Goal: Contribute content: Add original content to the website for others to see

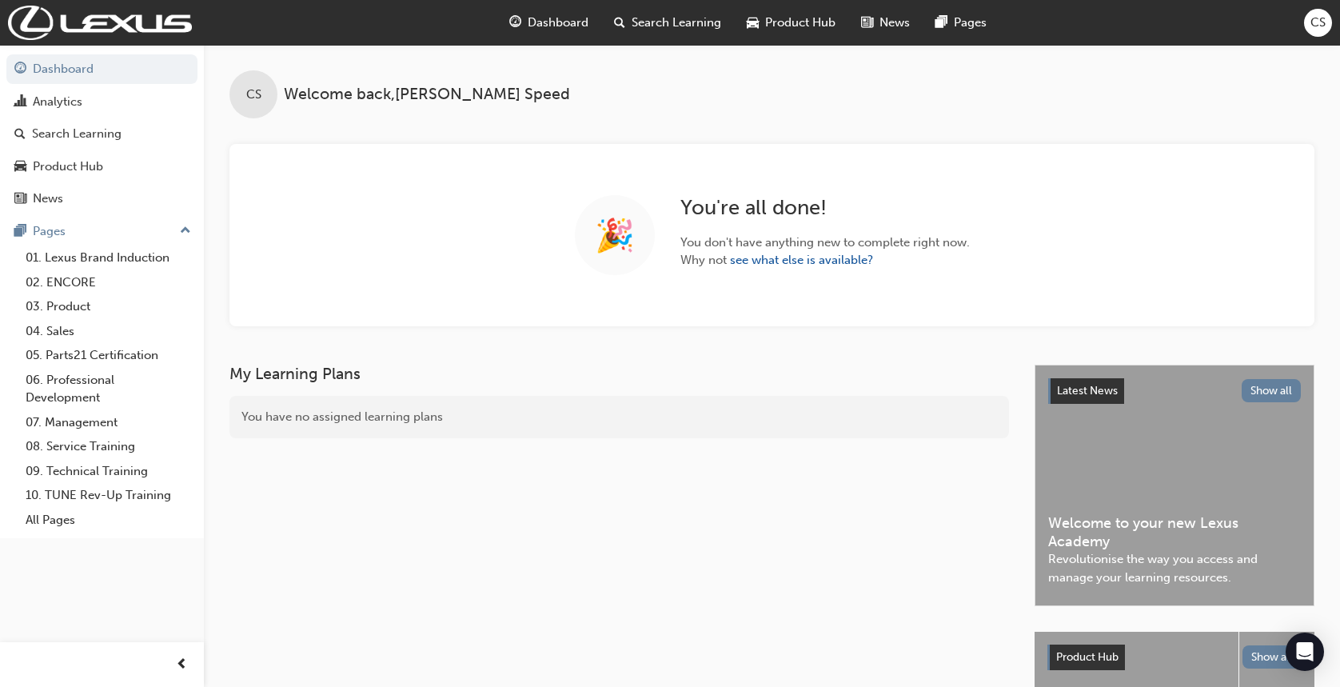
click at [701, 23] on span "Search Learning" at bounding box center [677, 23] width 90 height 18
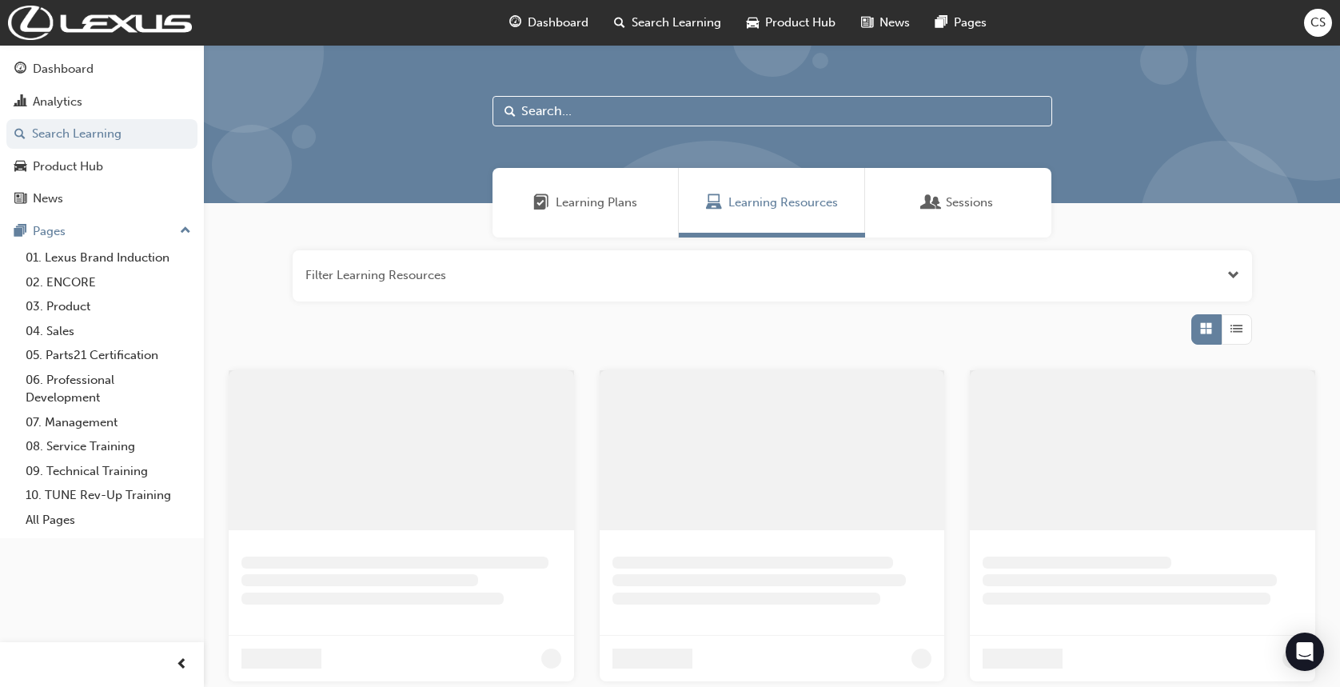
click at [640, 101] on input "text" at bounding box center [773, 111] width 560 height 30
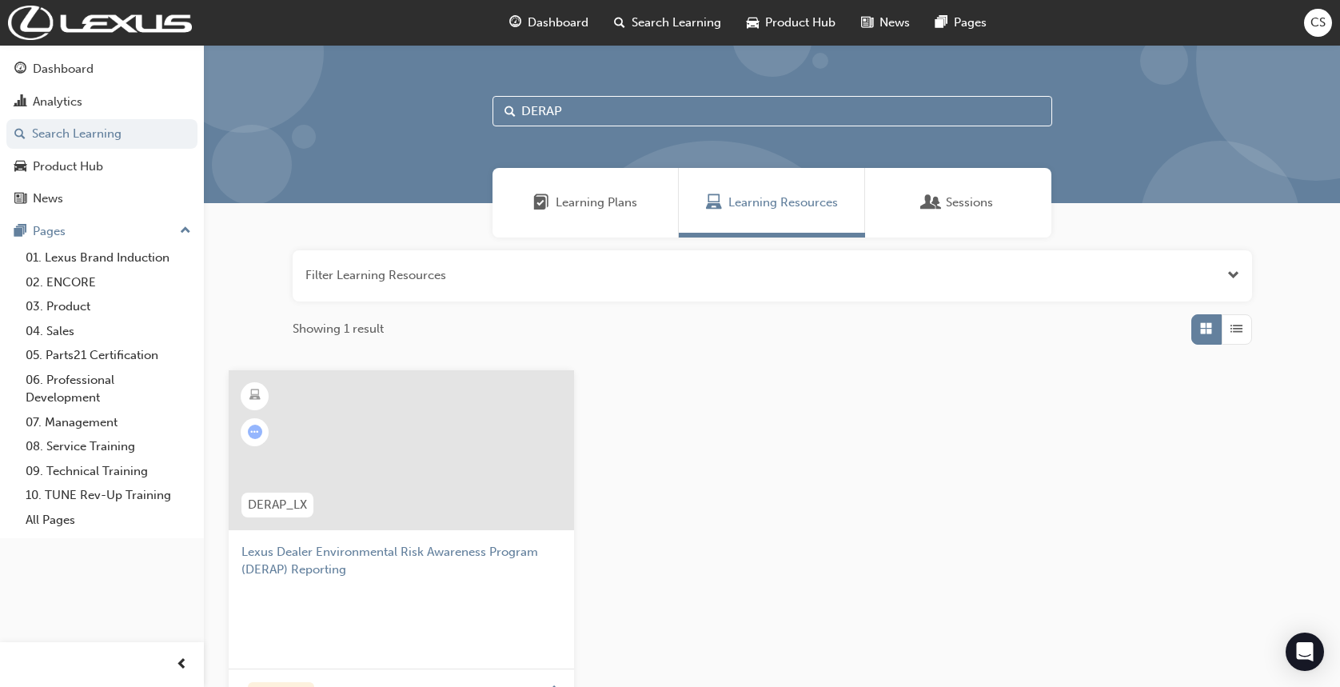
type input "DERAP"
click at [508, 461] on div at bounding box center [401, 450] width 345 height 160
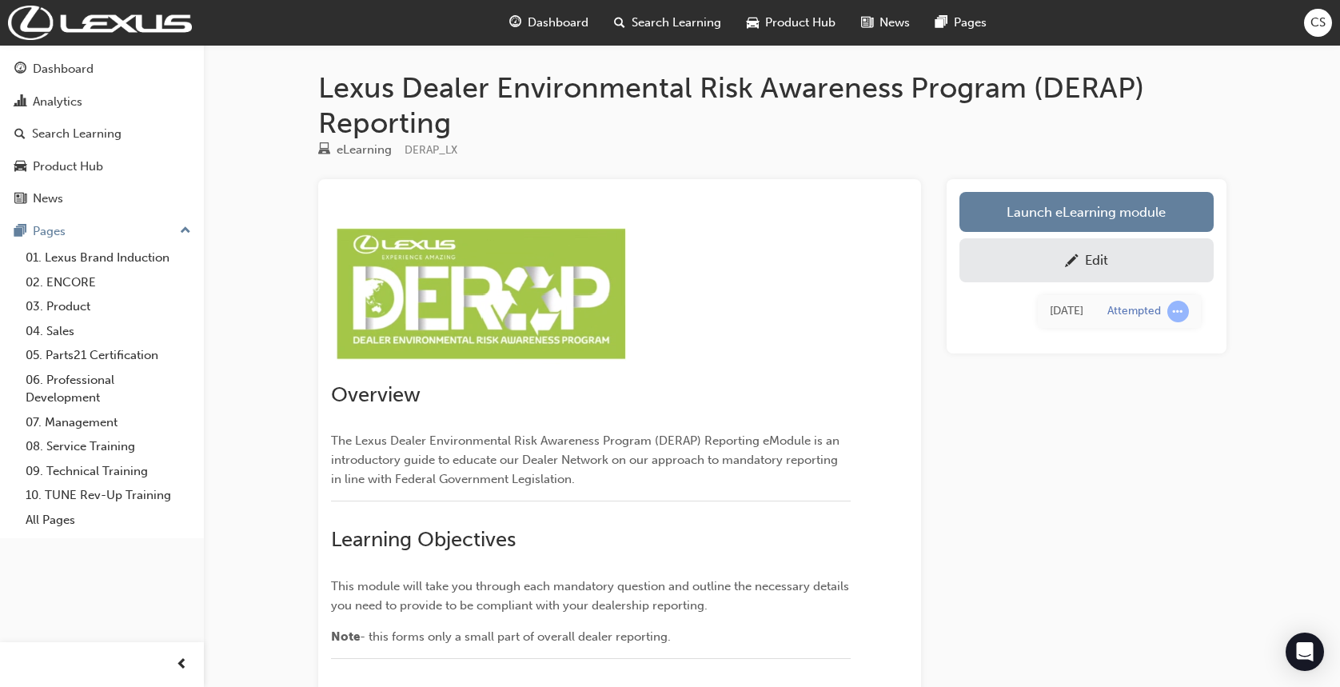
click at [1117, 267] on div "Edit" at bounding box center [1087, 260] width 230 height 20
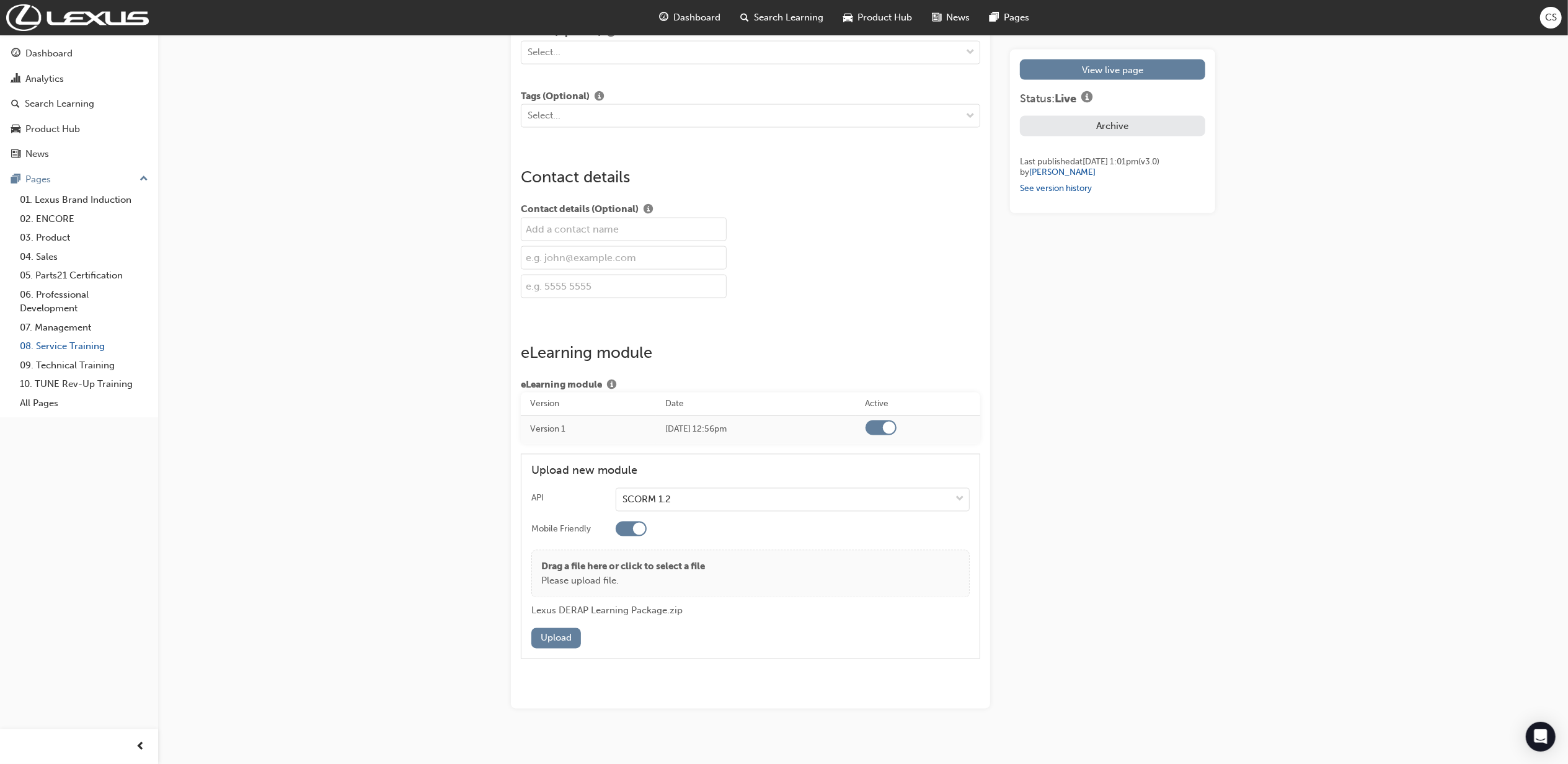
scroll to position [1953, 0]
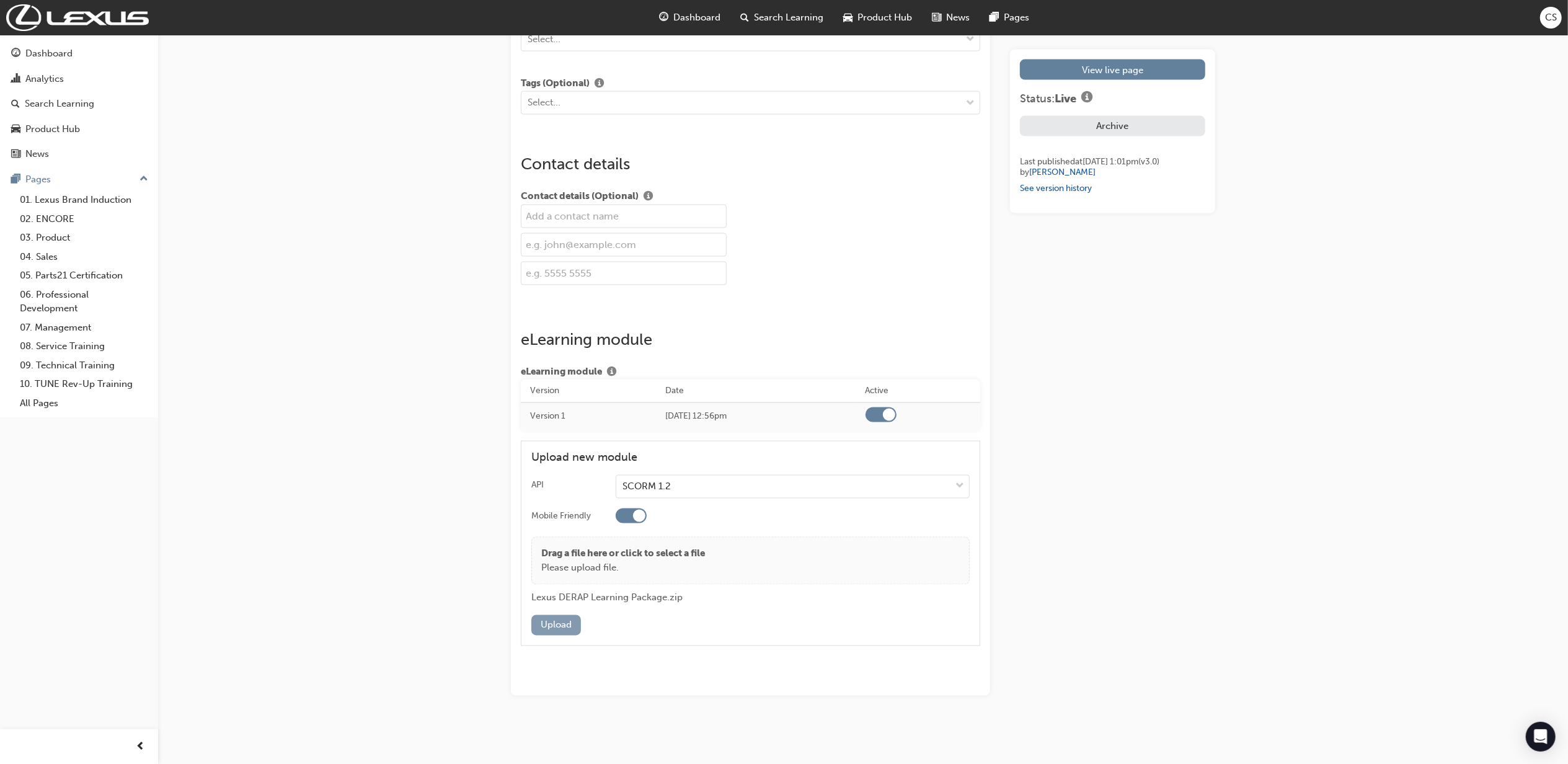
click at [558, 532] on button "Upload" at bounding box center [556, 625] width 50 height 20
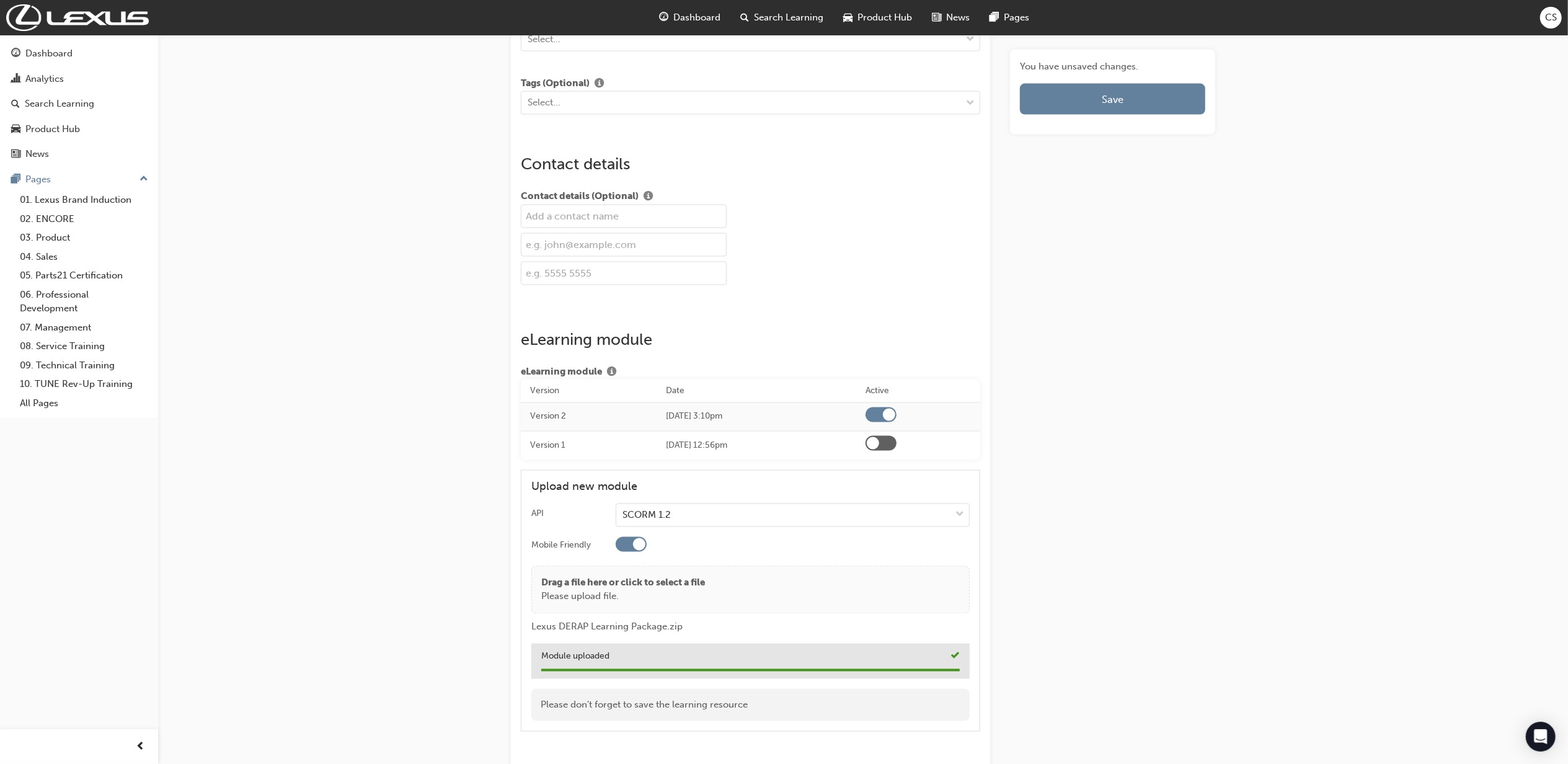
click at [1051, 98] on button "Save" at bounding box center [1113, 99] width 185 height 31
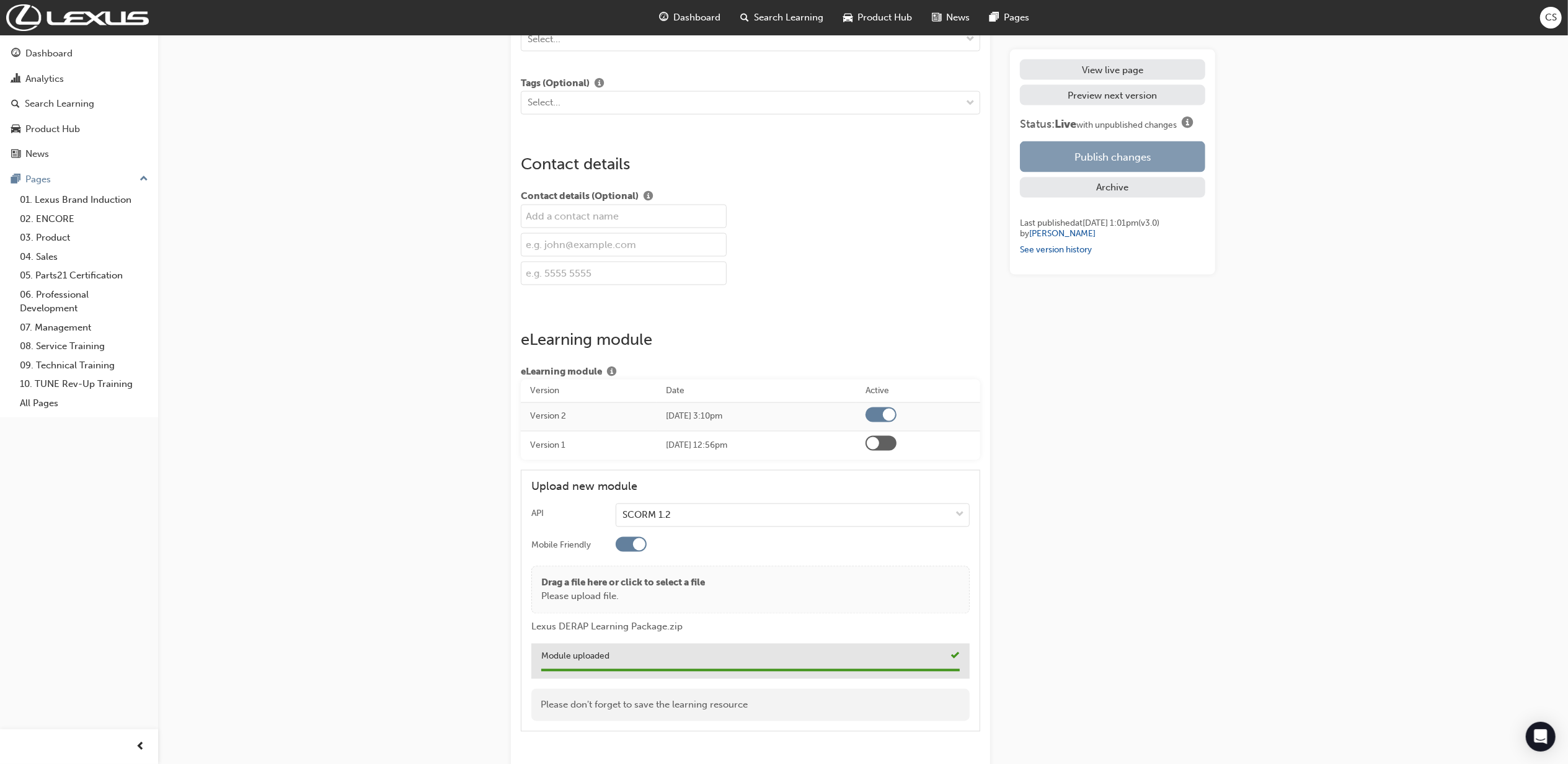
click at [1051, 162] on button "Publish changes" at bounding box center [1113, 157] width 185 height 31
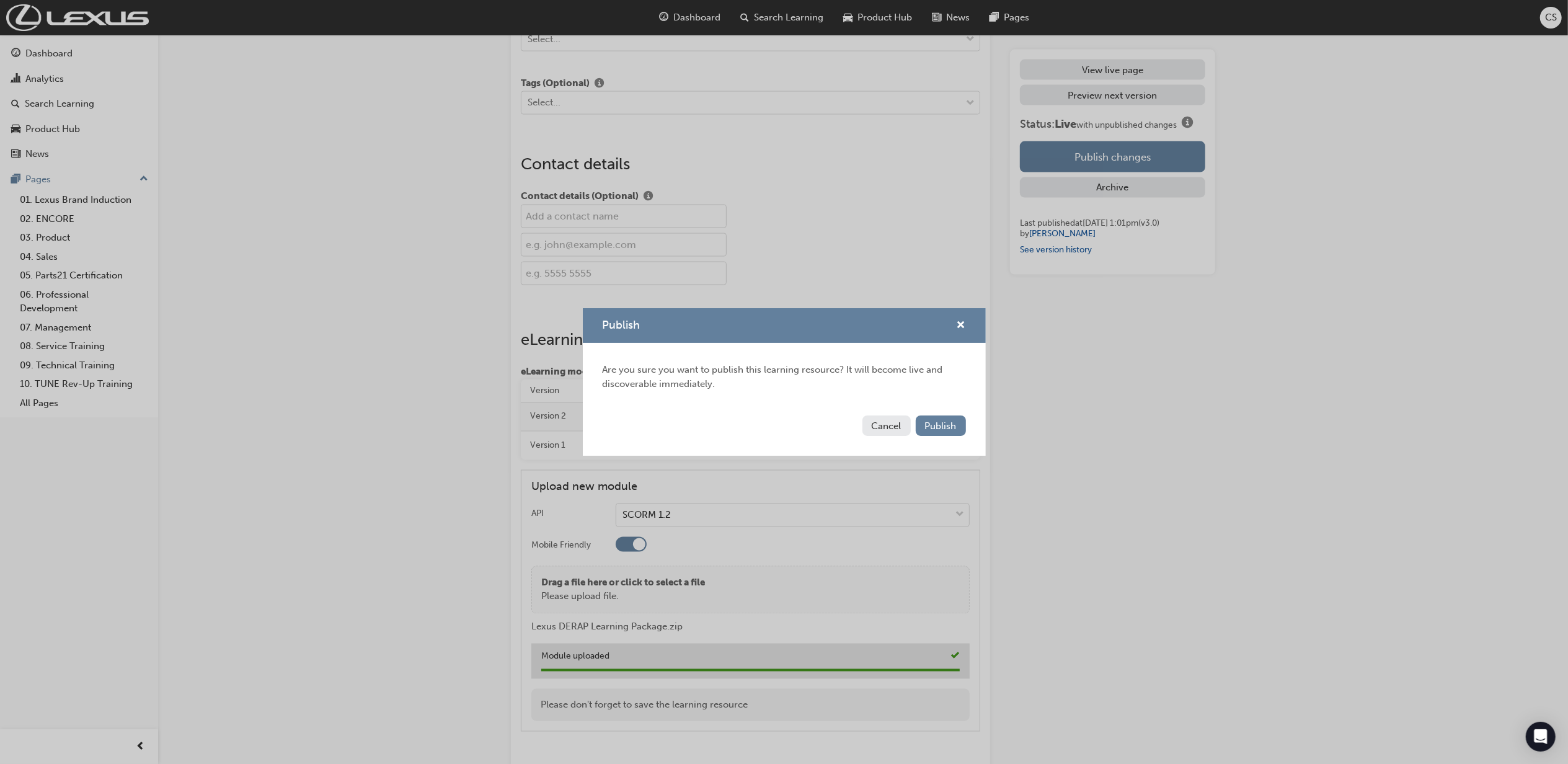
drag, startPoint x: 943, startPoint y: 430, endPoint x: 943, endPoint y: 437, distance: 7.0
click at [943, 433] on button "Publish" at bounding box center [941, 426] width 50 height 20
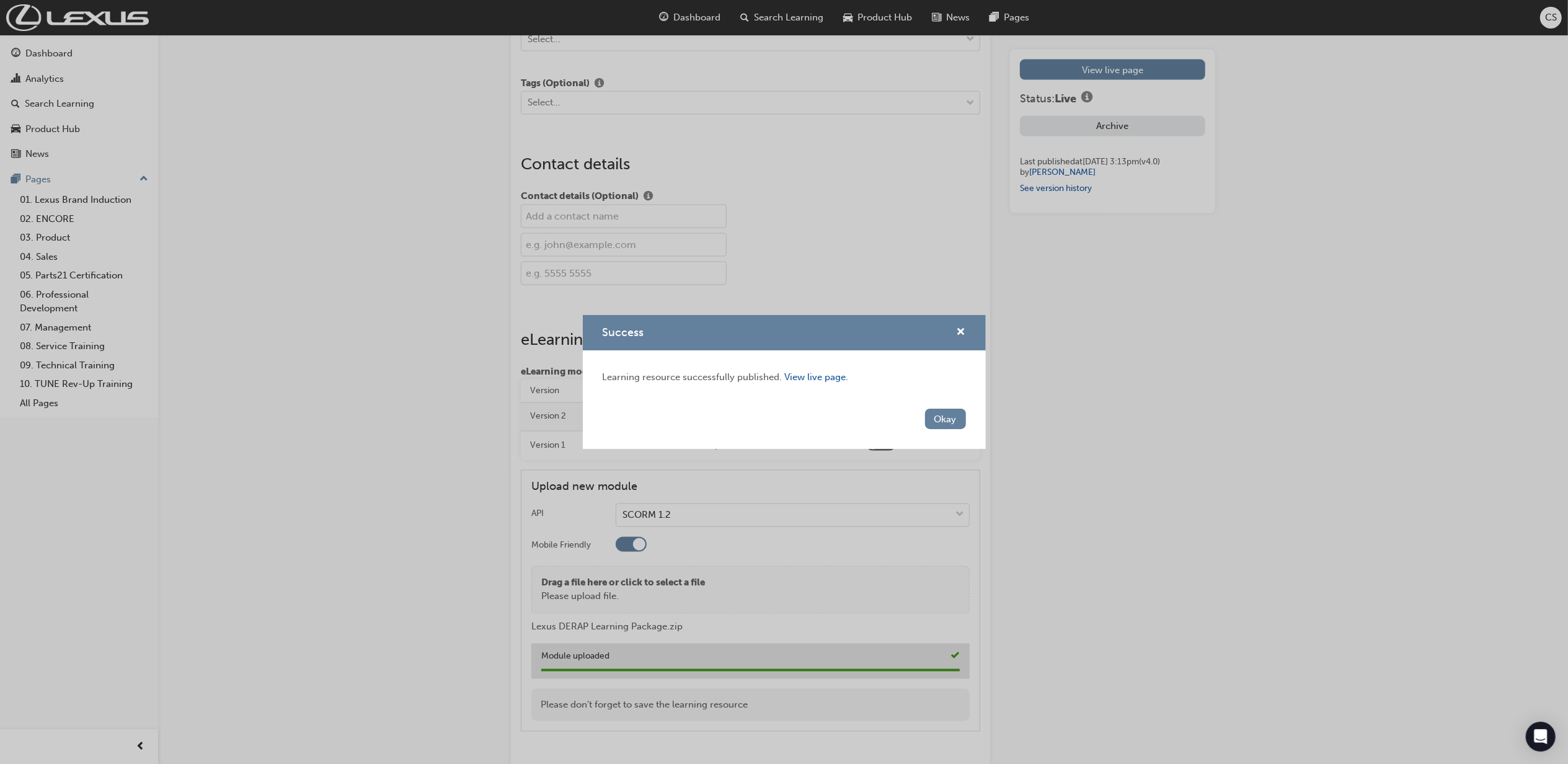
click at [954, 417] on button "Okay" at bounding box center [945, 419] width 41 height 20
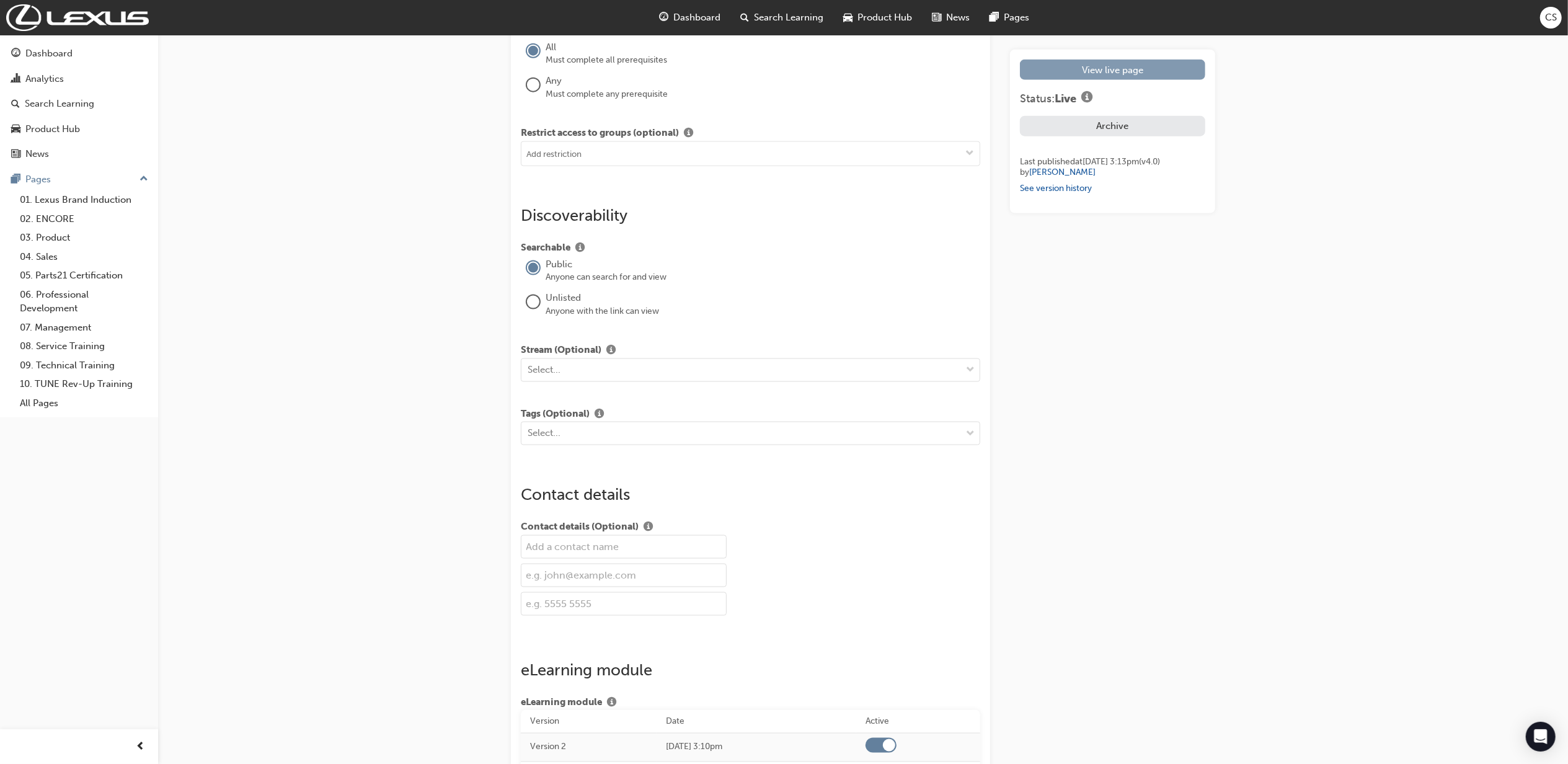
click at [1051, 71] on link "View live page" at bounding box center [1113, 70] width 185 height 20
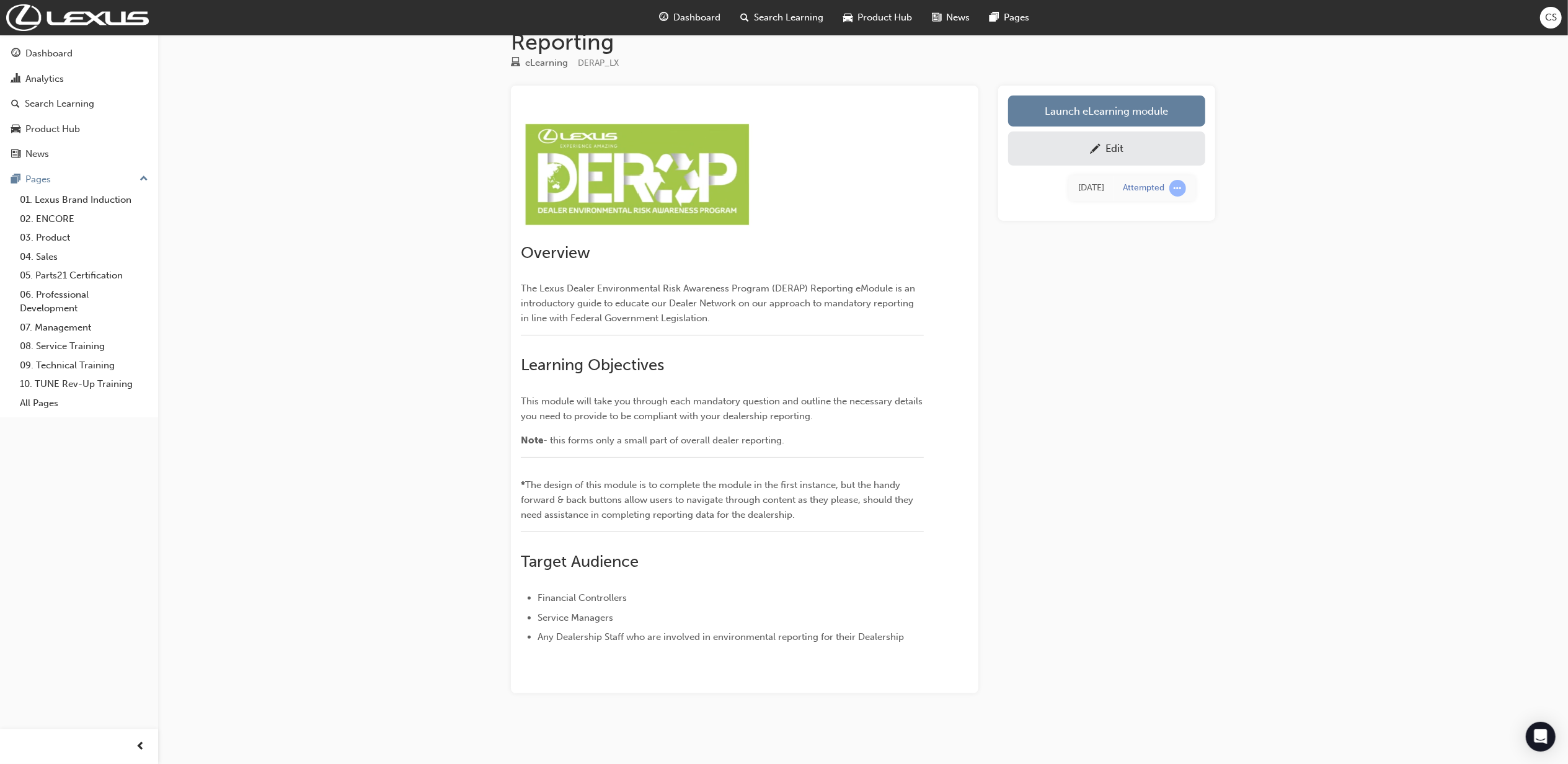
scroll to position [54, 0]
click at [1051, 116] on link "Launch eLearning module" at bounding box center [1107, 111] width 197 height 31
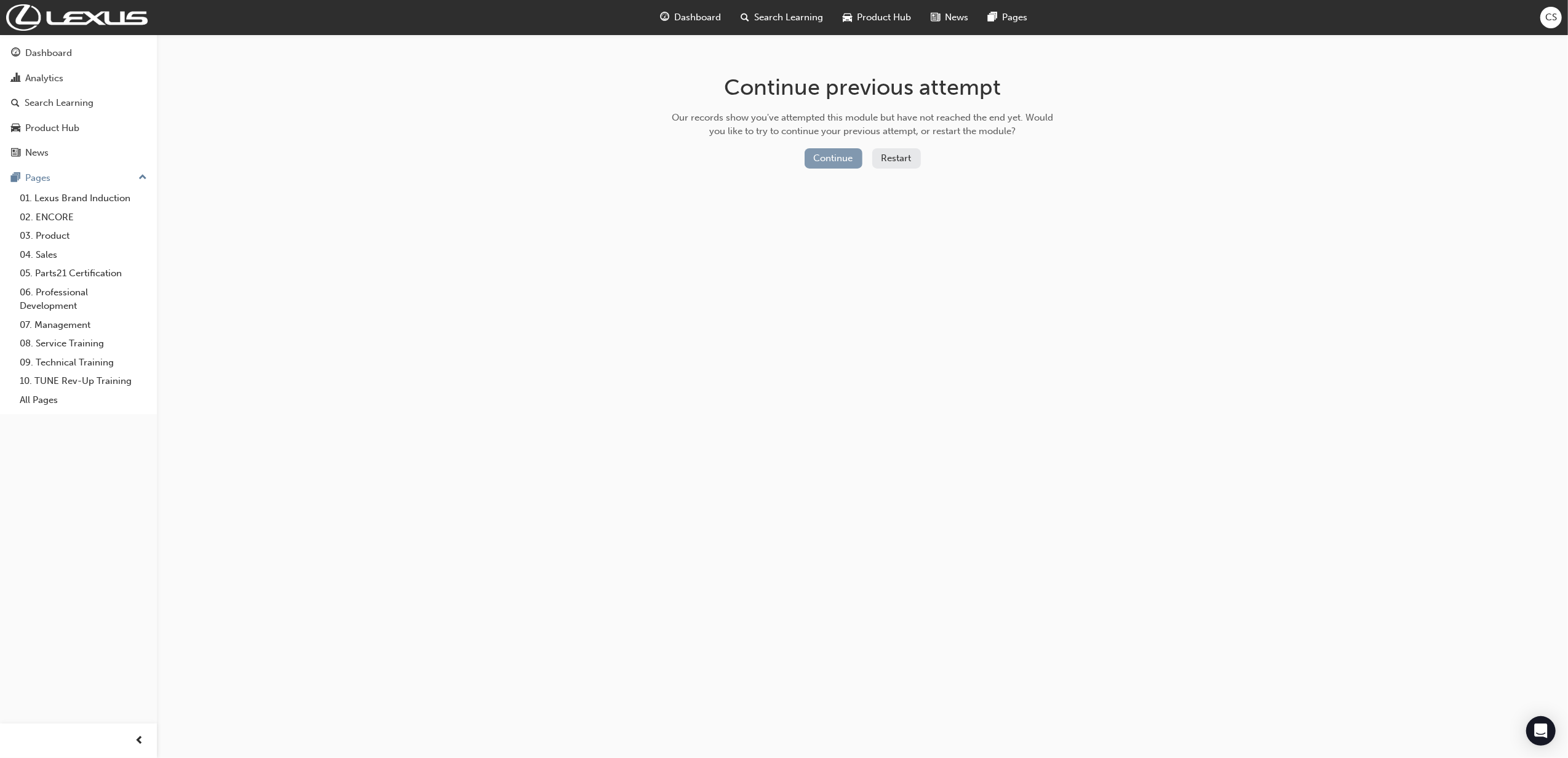
click at [819, 151] on button "Continue" at bounding box center [833, 159] width 58 height 20
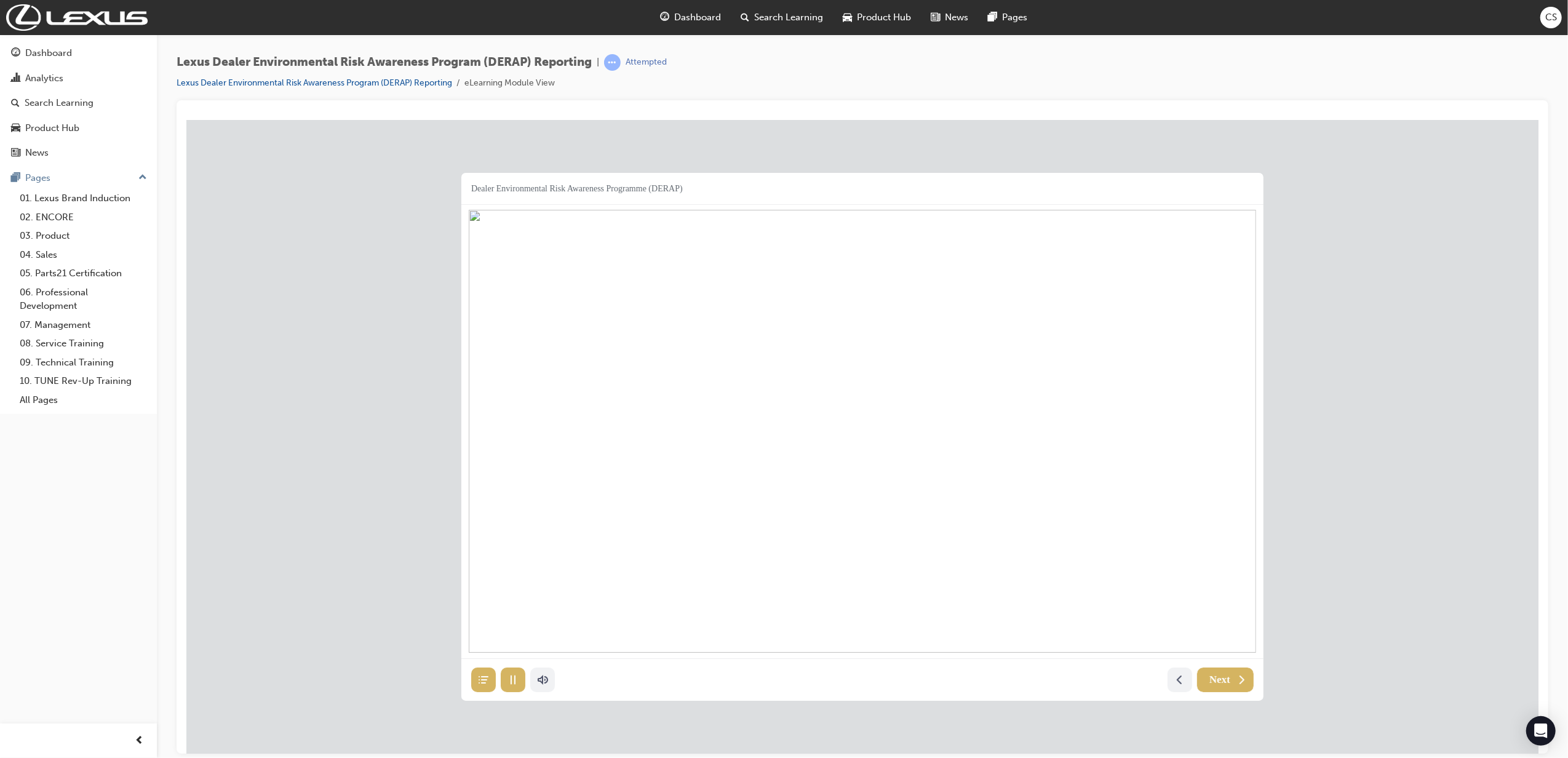
click at [1043, 528] on span "Next" at bounding box center [1219, 680] width 21 height 12
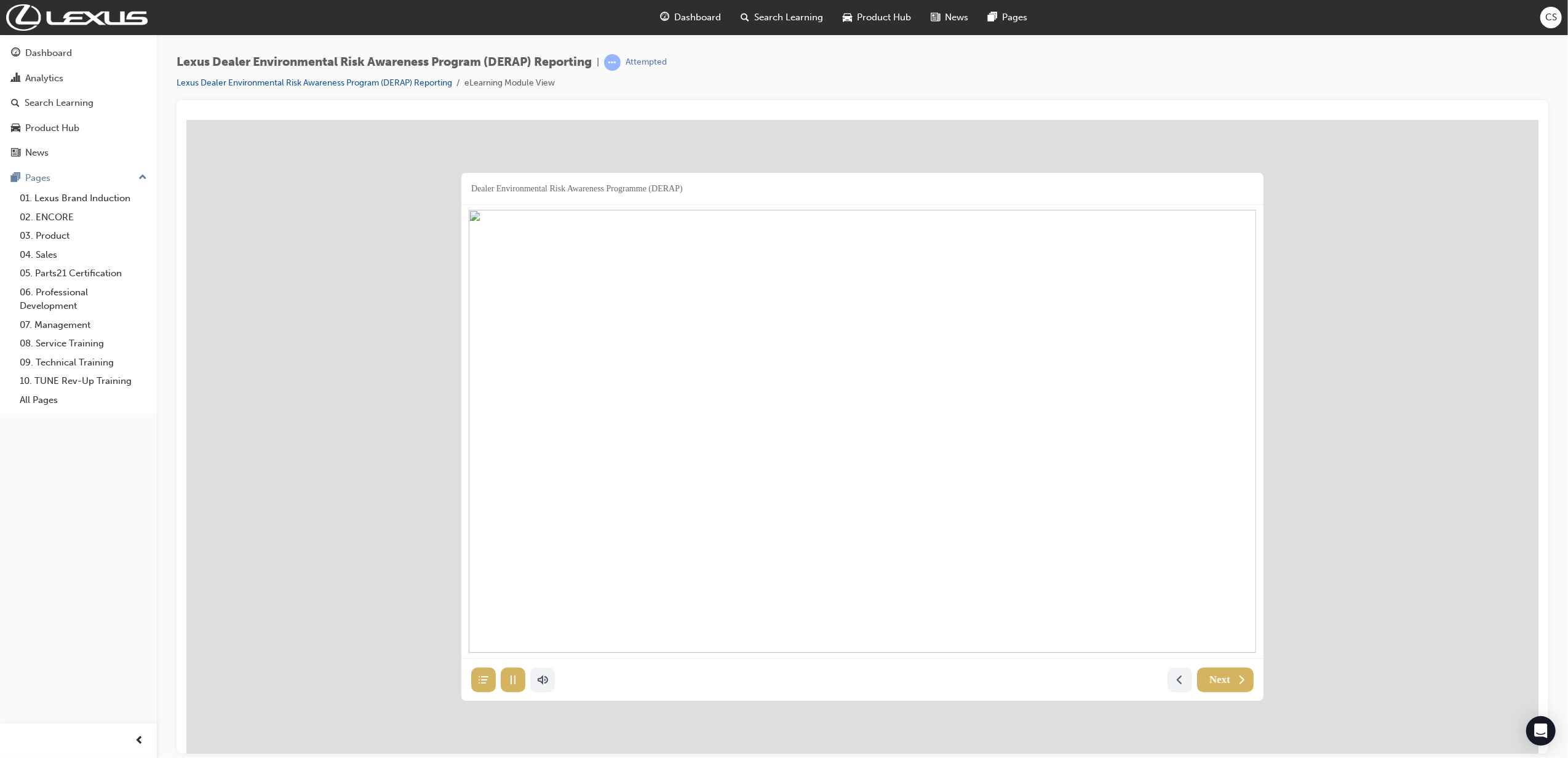
click at [1043, 528] on span "Next" at bounding box center [1219, 680] width 21 height 12
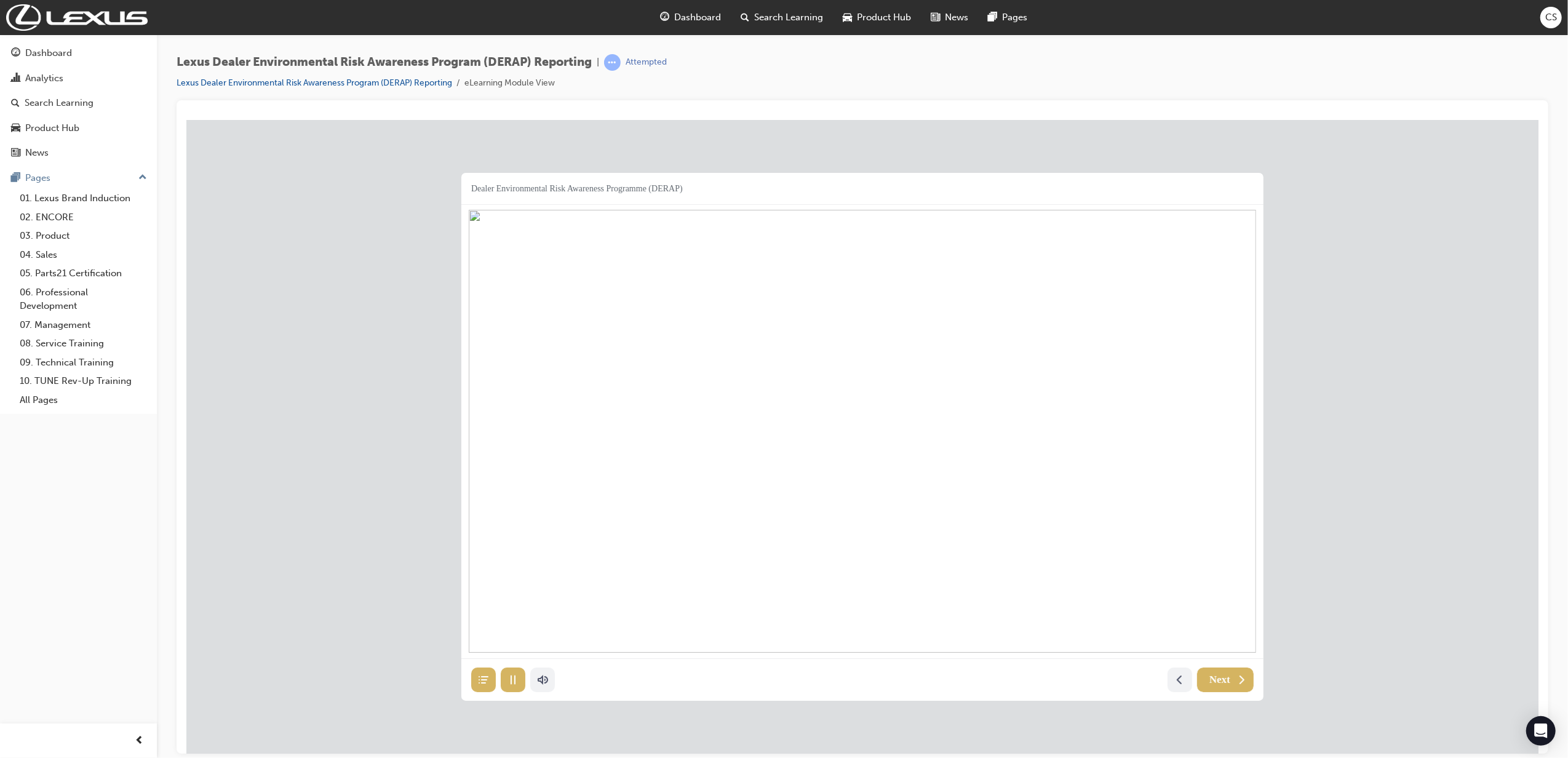
click at [1043, 528] on button "Next" at bounding box center [1225, 680] width 57 height 25
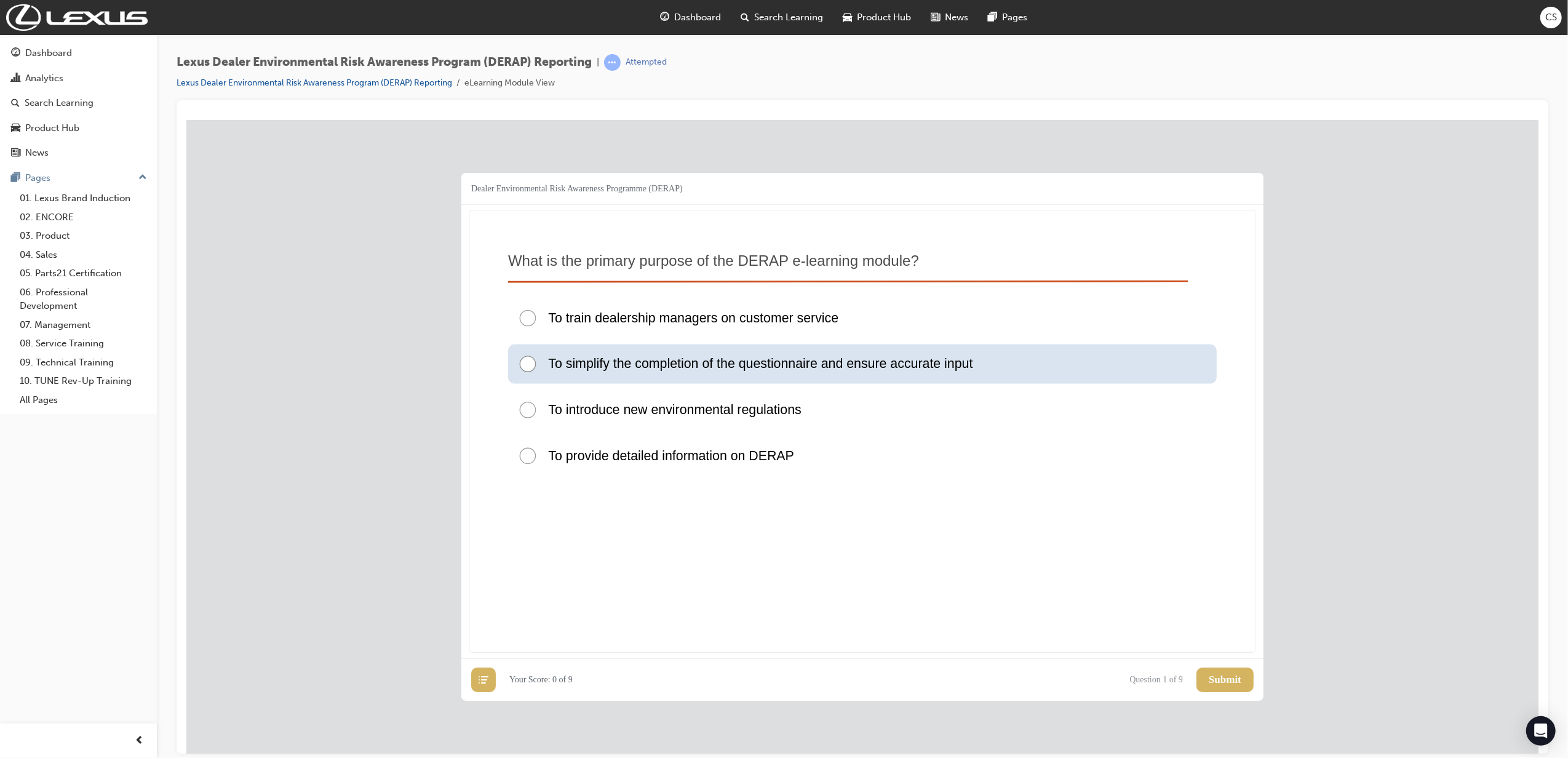
click at [714, 376] on div "To simplify the completion of the questionnaire and ensure accurate input" at bounding box center [862, 363] width 709 height 39
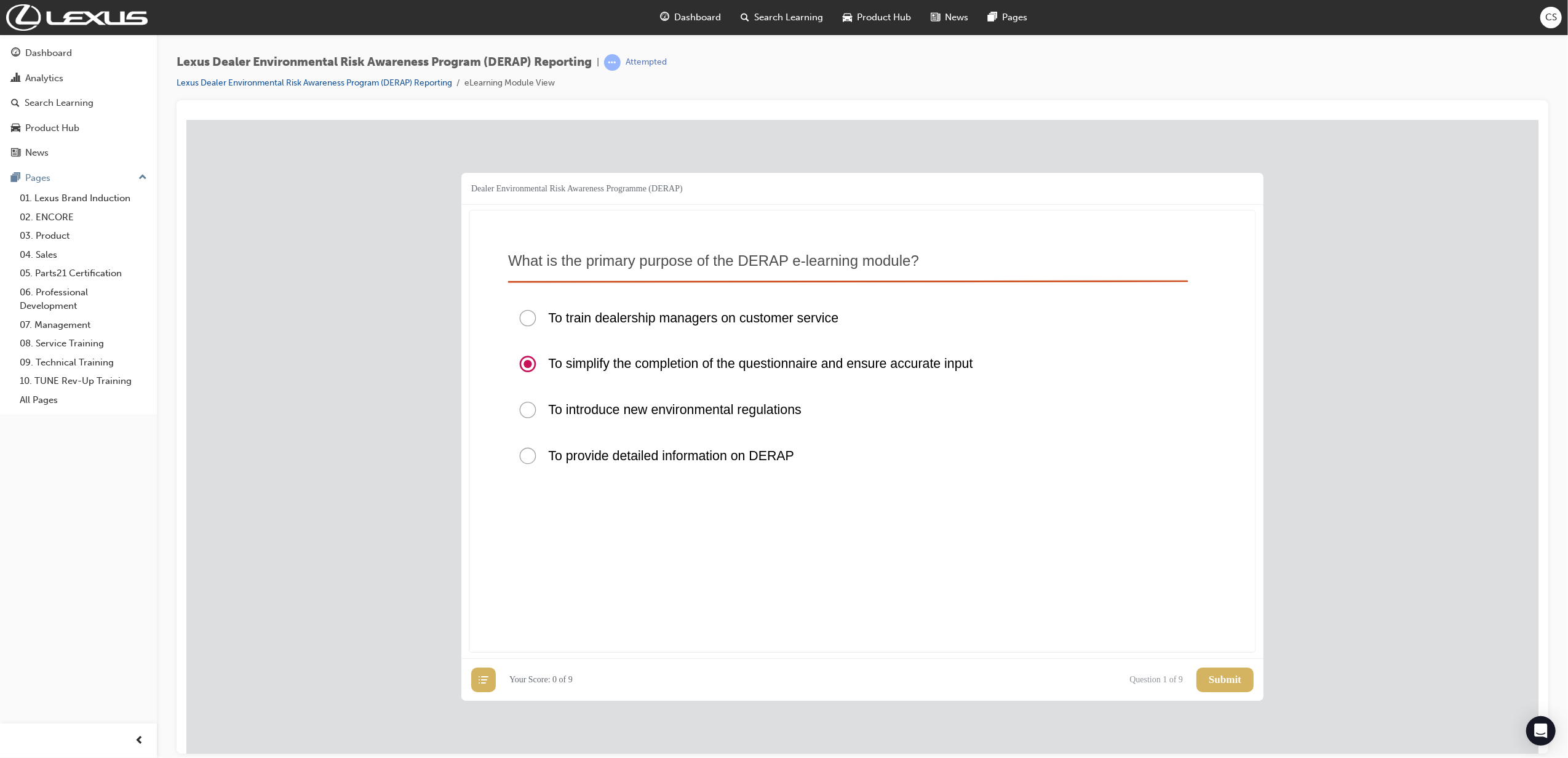
click at [1043, 528] on button "Submit" at bounding box center [1225, 680] width 57 height 25
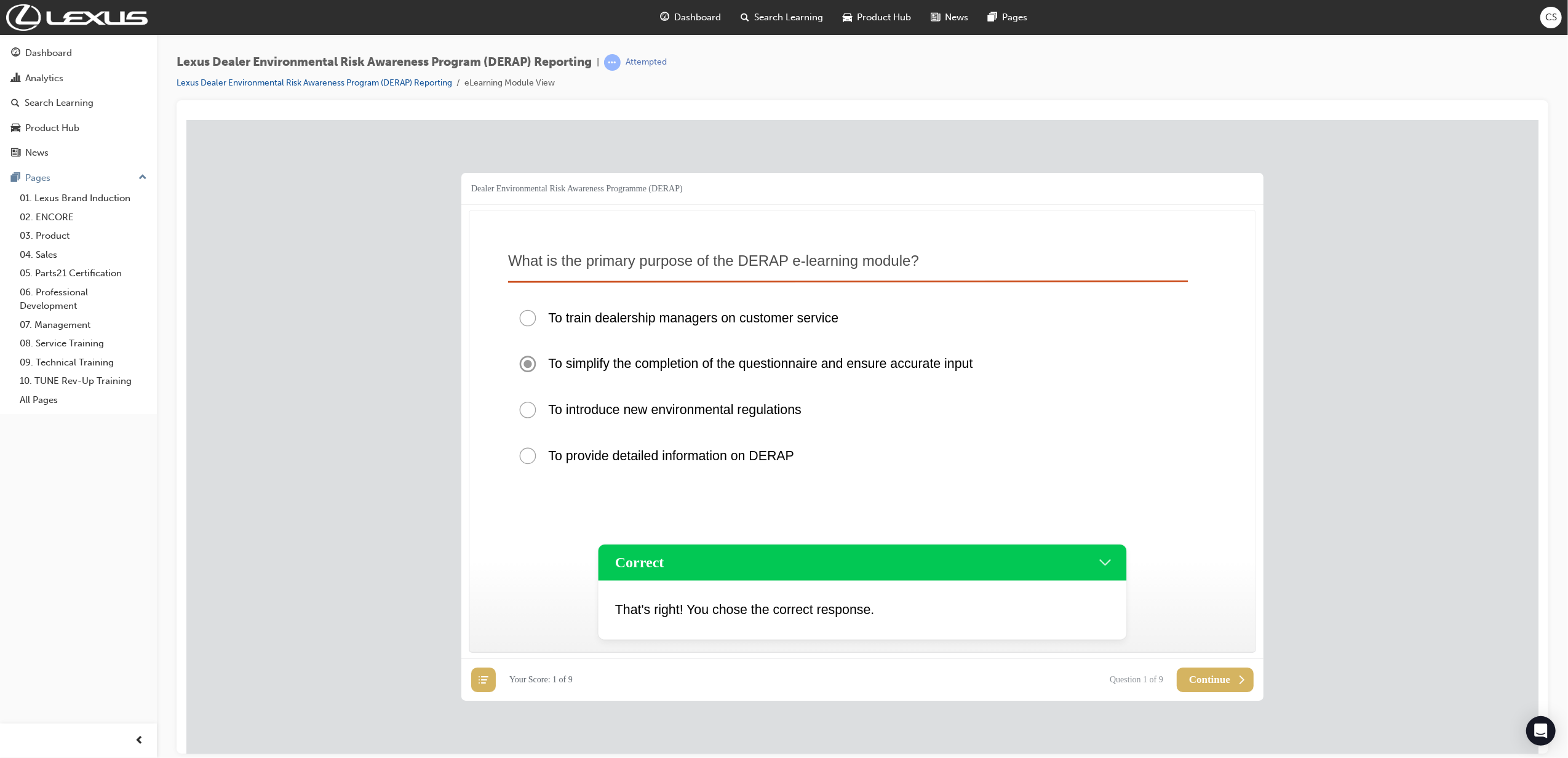
click at [1043, 528] on span "Continue" at bounding box center [1209, 680] width 42 height 12
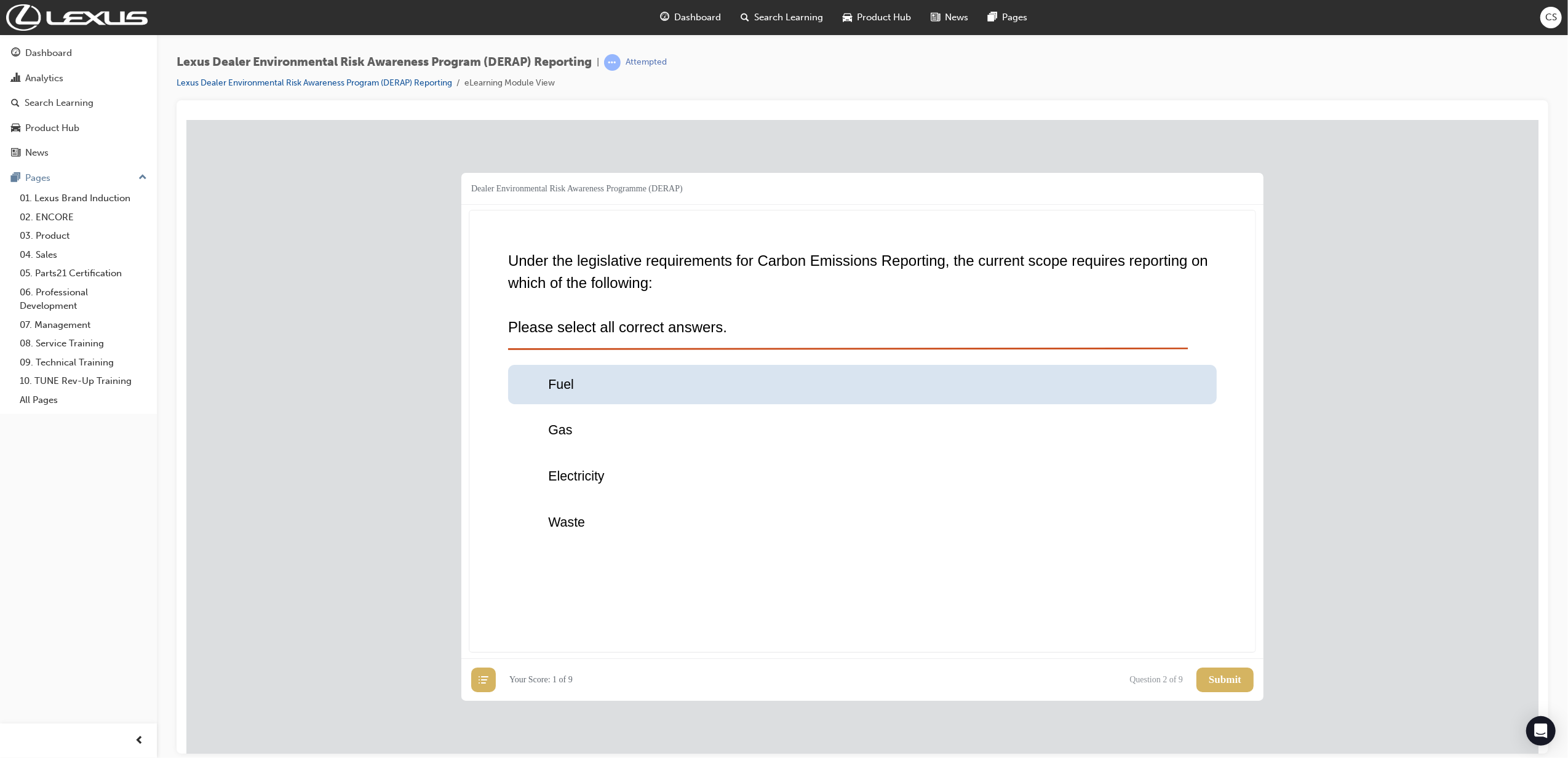
drag, startPoint x: 611, startPoint y: 373, endPoint x: 589, endPoint y: 455, distance: 84.9
click at [611, 376] on div "Fuel" at bounding box center [862, 383] width 709 height 39
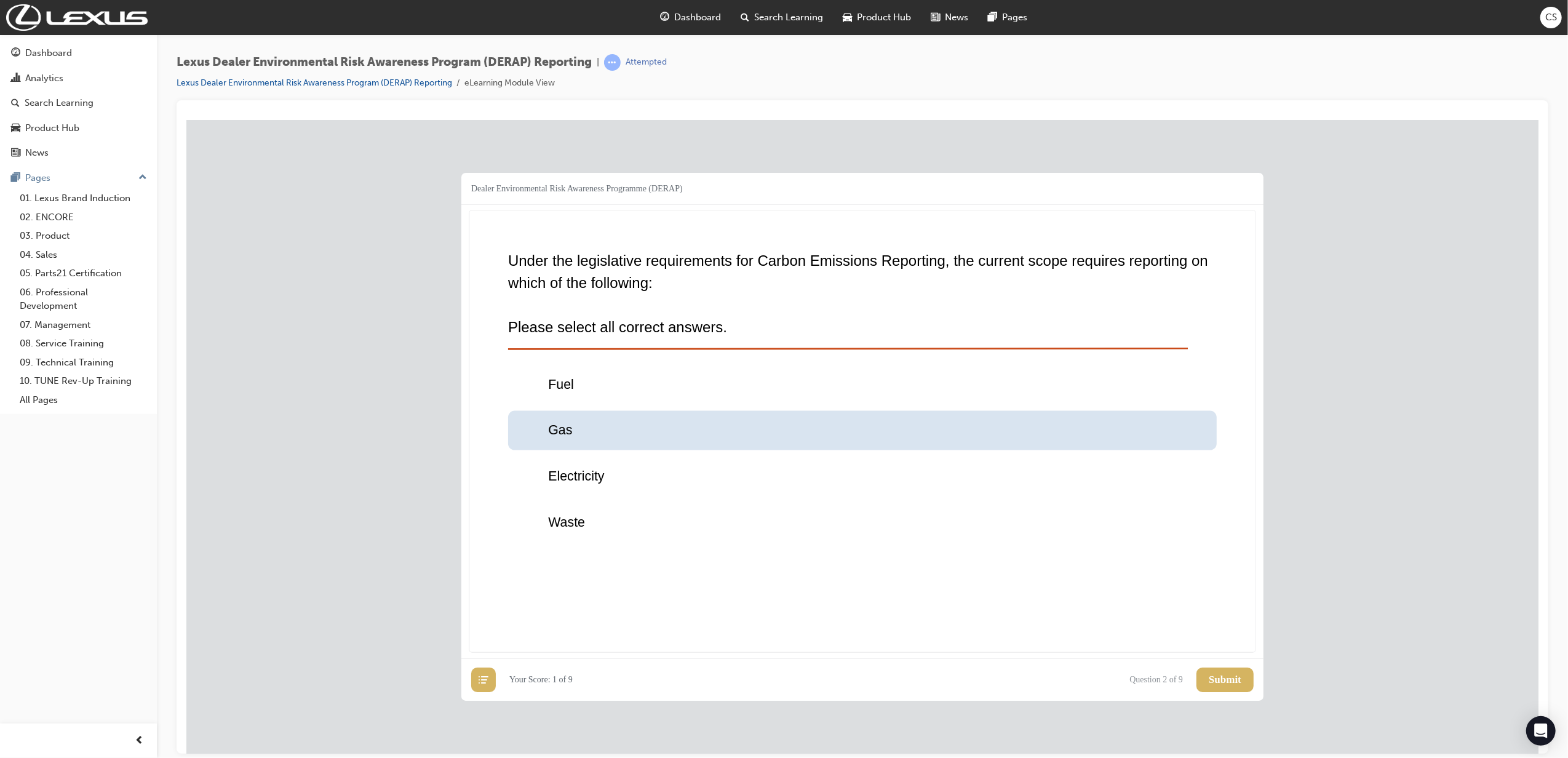
click at [598, 432] on div "Gas" at bounding box center [862, 429] width 709 height 39
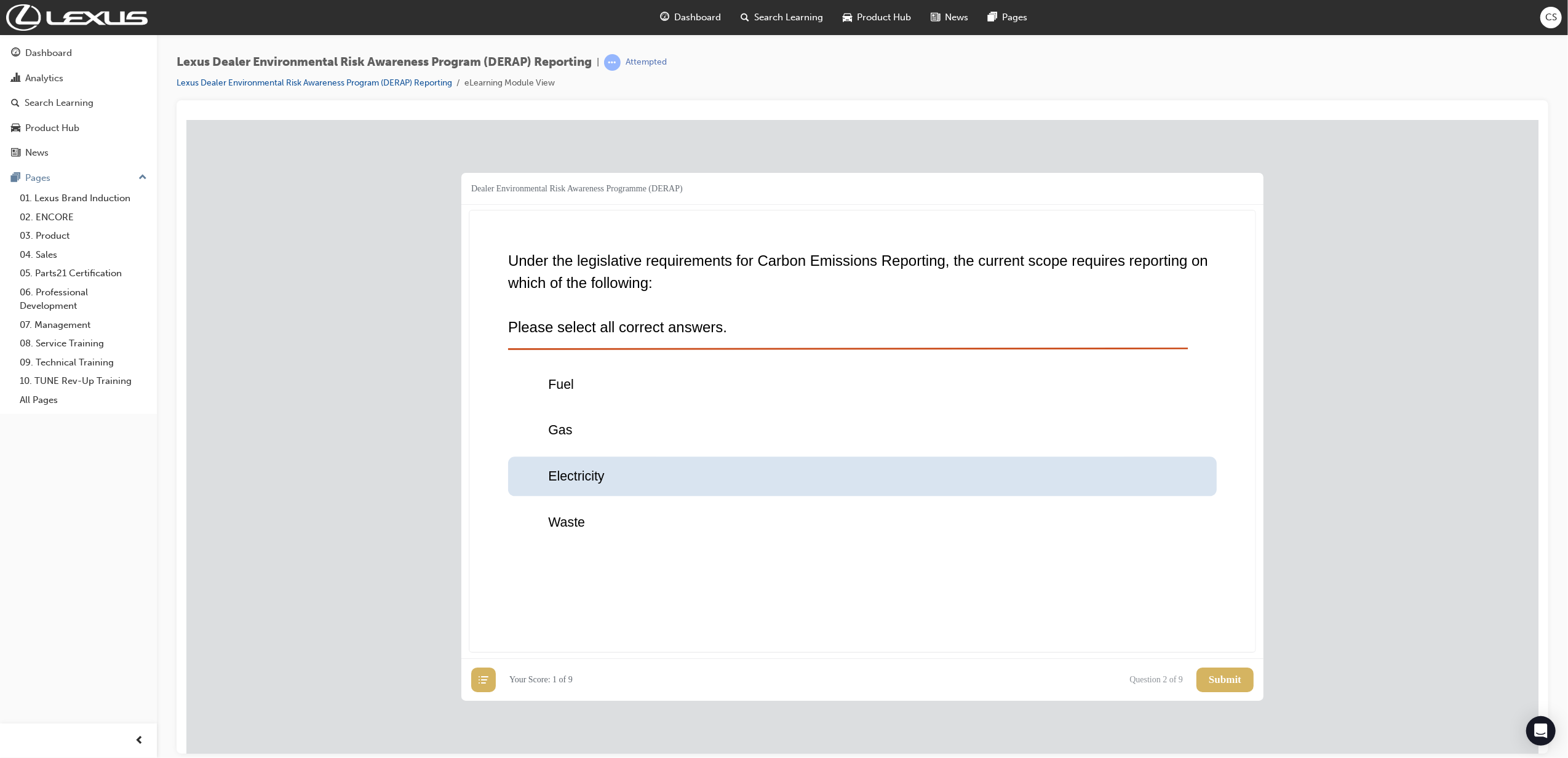
click at [596, 466] on p "Electricity" at bounding box center [575, 476] width 56 height 20
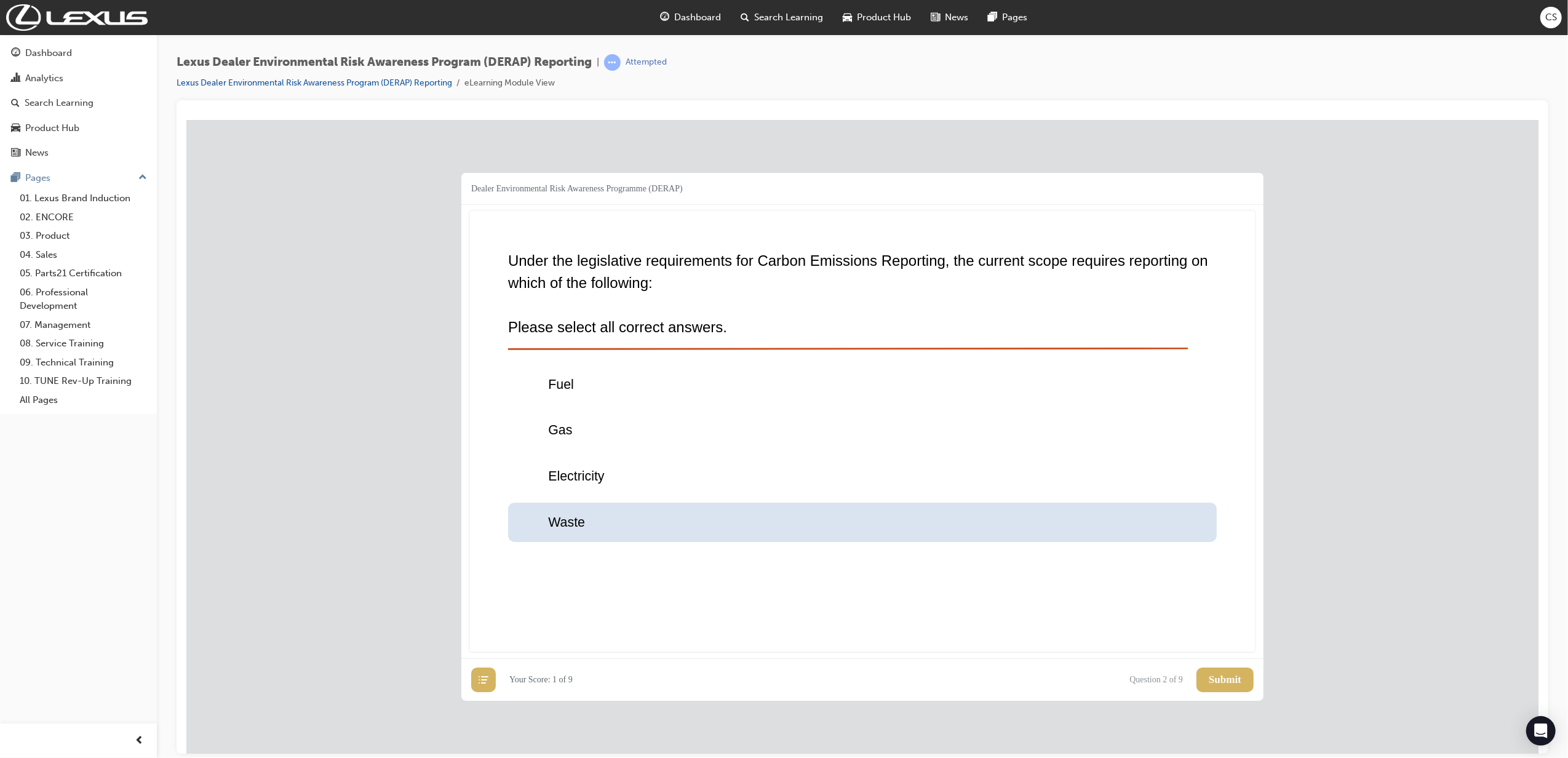
click at [598, 527] on div "Waste" at bounding box center [862, 522] width 709 height 39
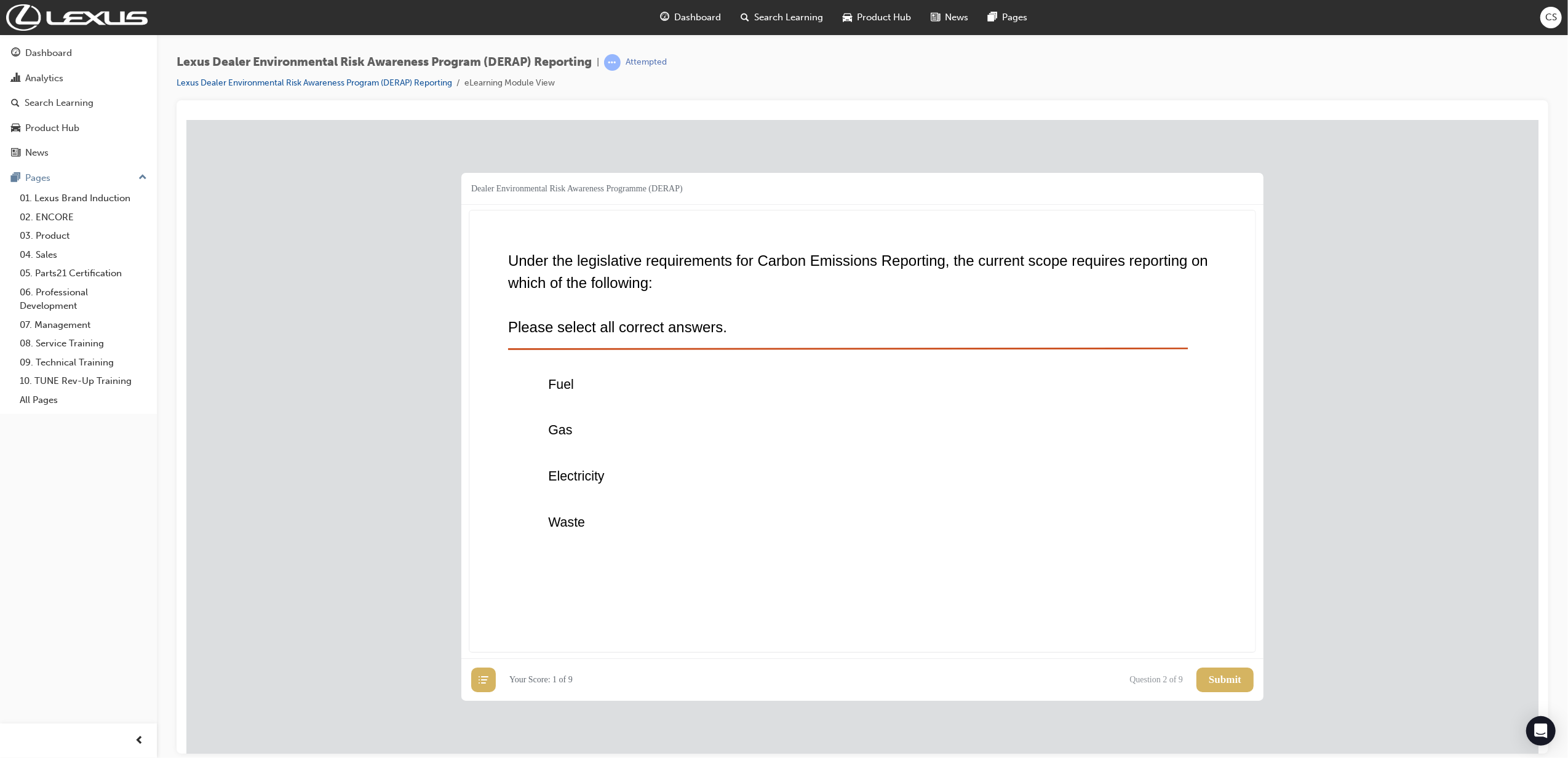
click at [582, 395] on div "Fuel" at bounding box center [862, 383] width 709 height 39
click at [1043, 528] on span "Submit" at bounding box center [1225, 680] width 32 height 12
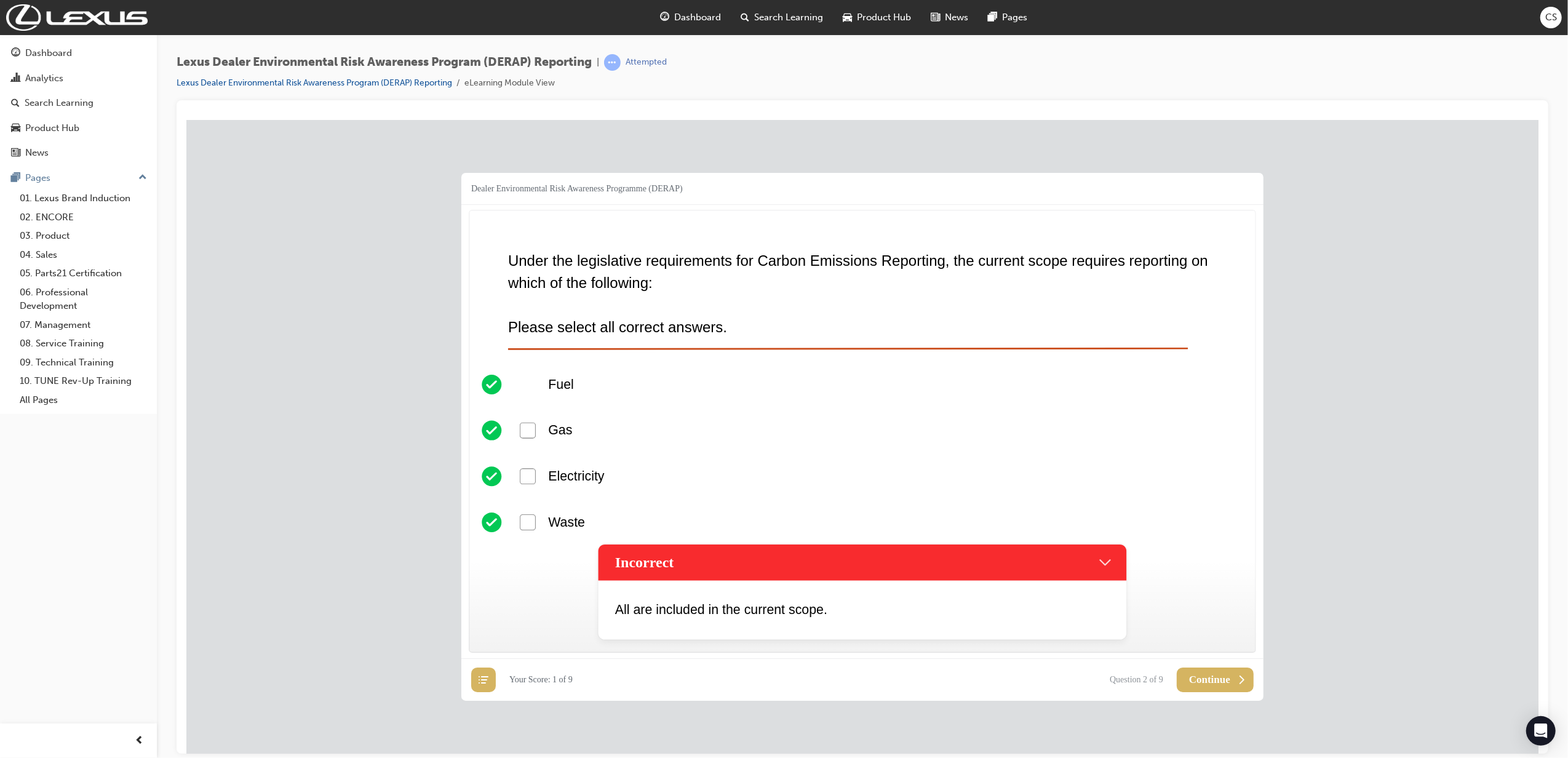
click at [522, 384] on div "Fuel" at bounding box center [862, 383] width 709 height 39
click at [1043, 528] on button "Continue" at bounding box center [1215, 680] width 77 height 25
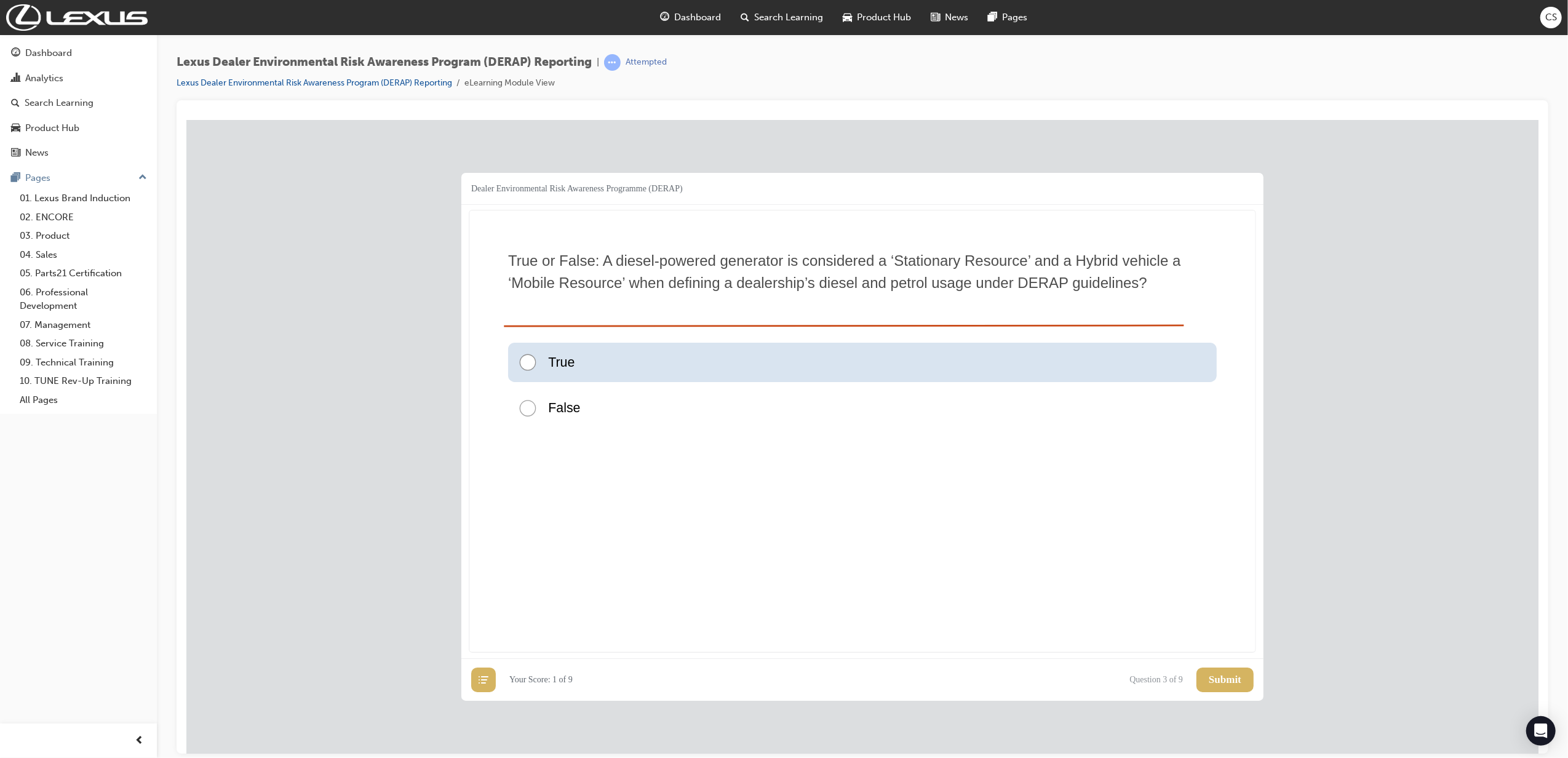
drag, startPoint x: 529, startPoint y: 366, endPoint x: 911, endPoint y: 497, distance: 403.8
click at [530, 366] on div at bounding box center [532, 362] width 30 height 20
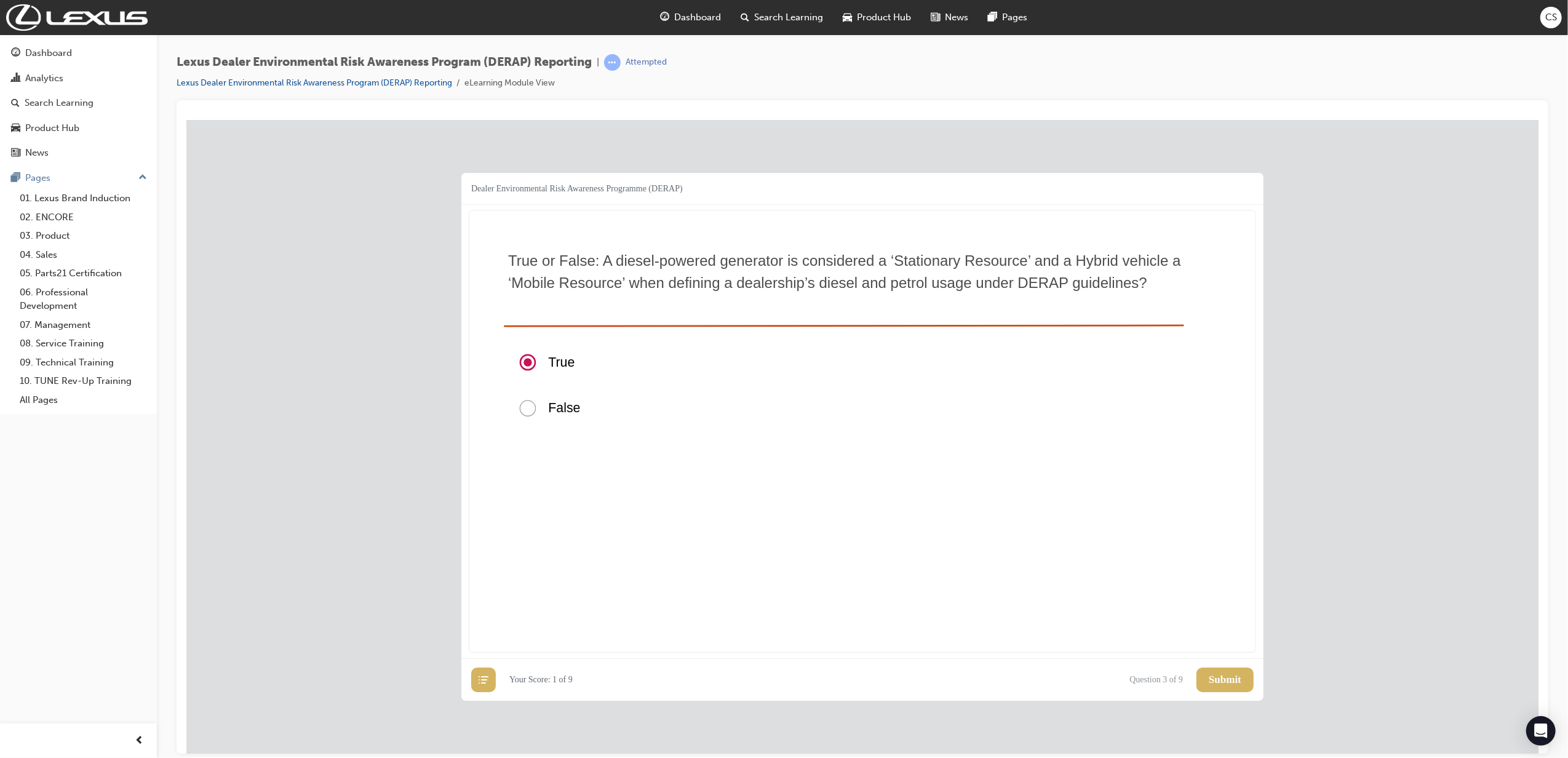
click at [1043, 528] on span "Submit" at bounding box center [1225, 680] width 32 height 12
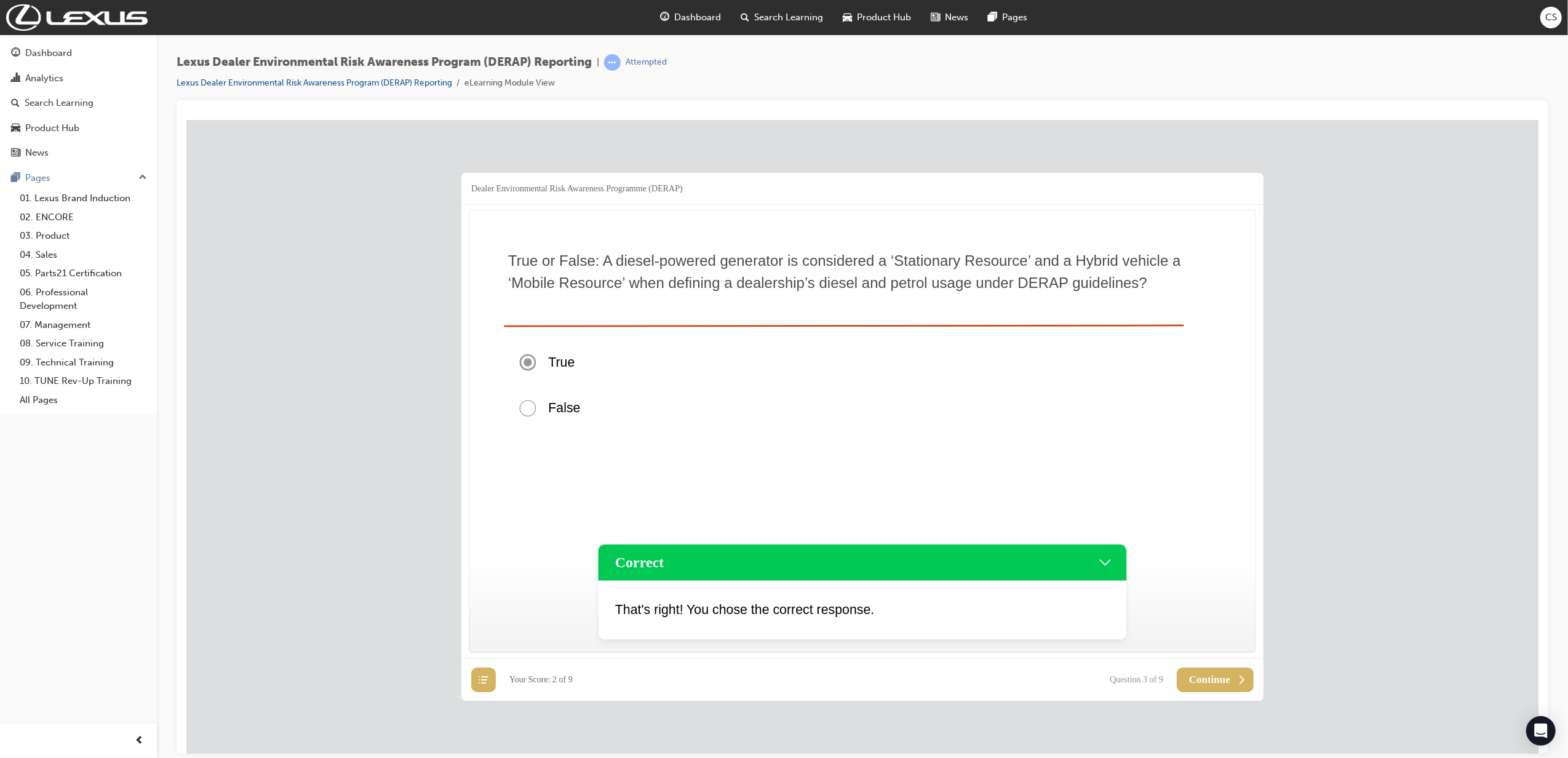
click at [1043, 528] on span "Continue" at bounding box center [1209, 680] width 42 height 12
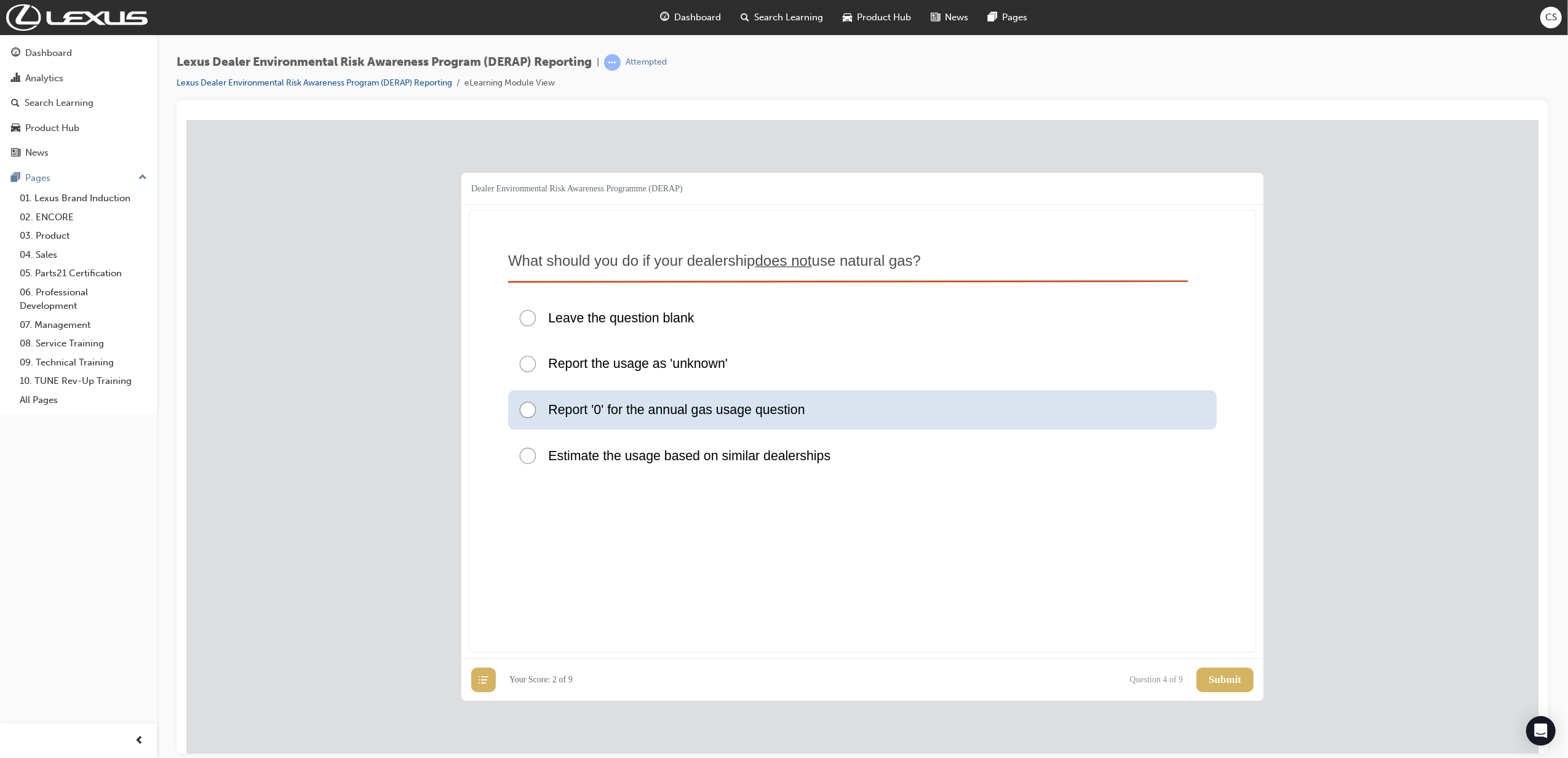
click at [772, 413] on span "Report '0' for the annual gas usage question" at bounding box center [676, 409] width 256 height 14
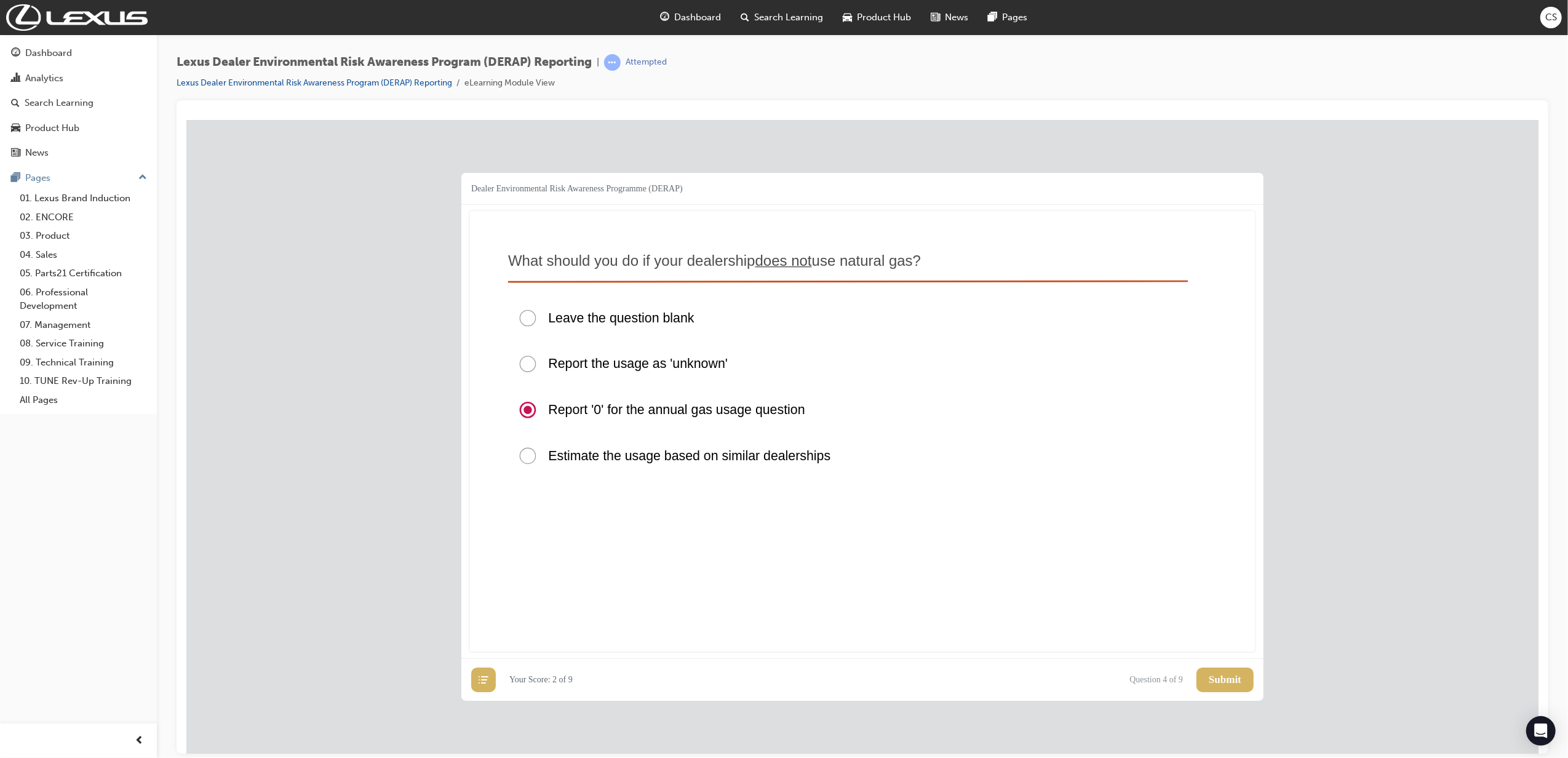
click at [1043, 528] on span "Submit" at bounding box center [1225, 680] width 32 height 12
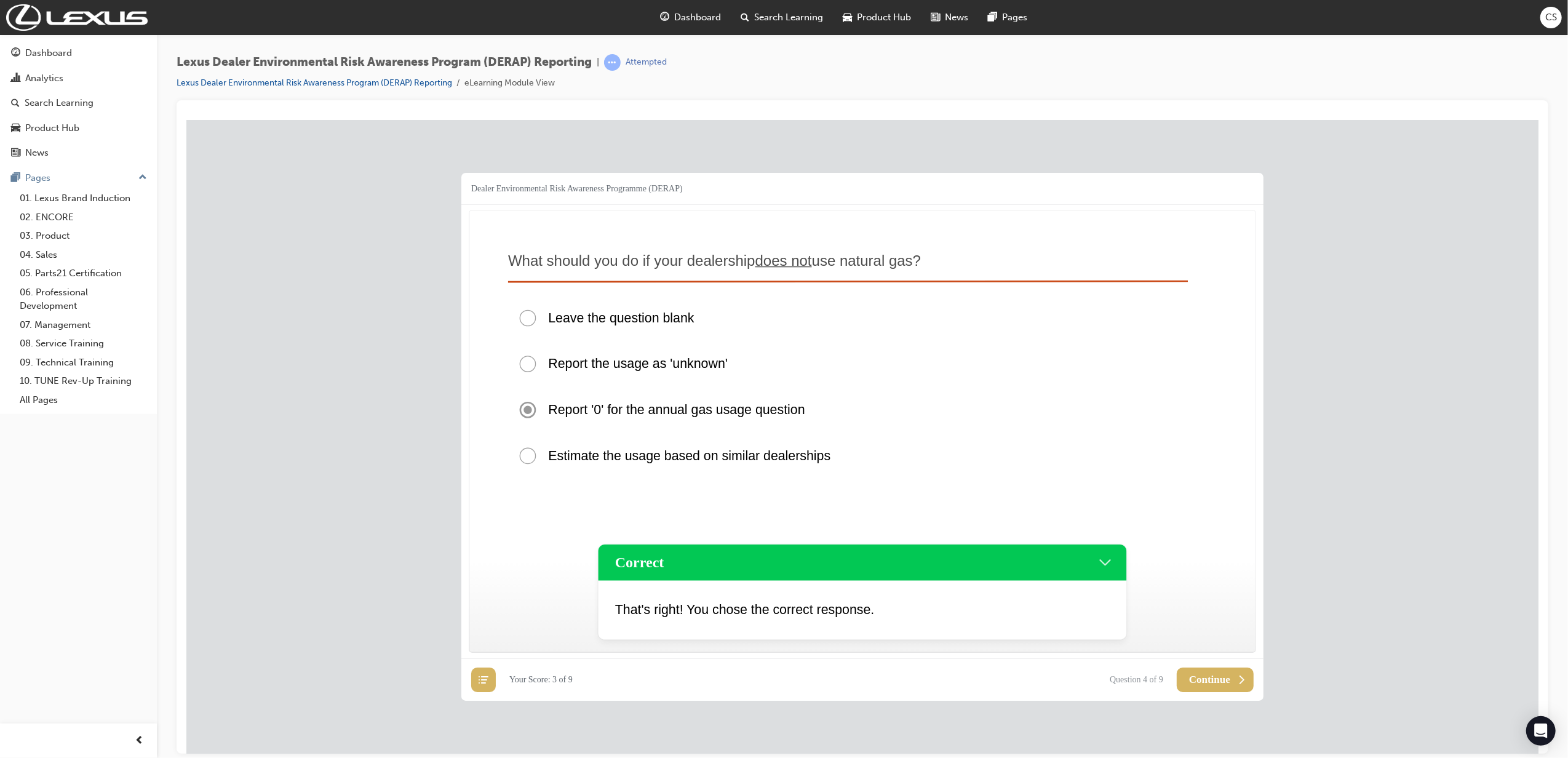
click at [1043, 528] on button "Continue" at bounding box center [1215, 680] width 77 height 25
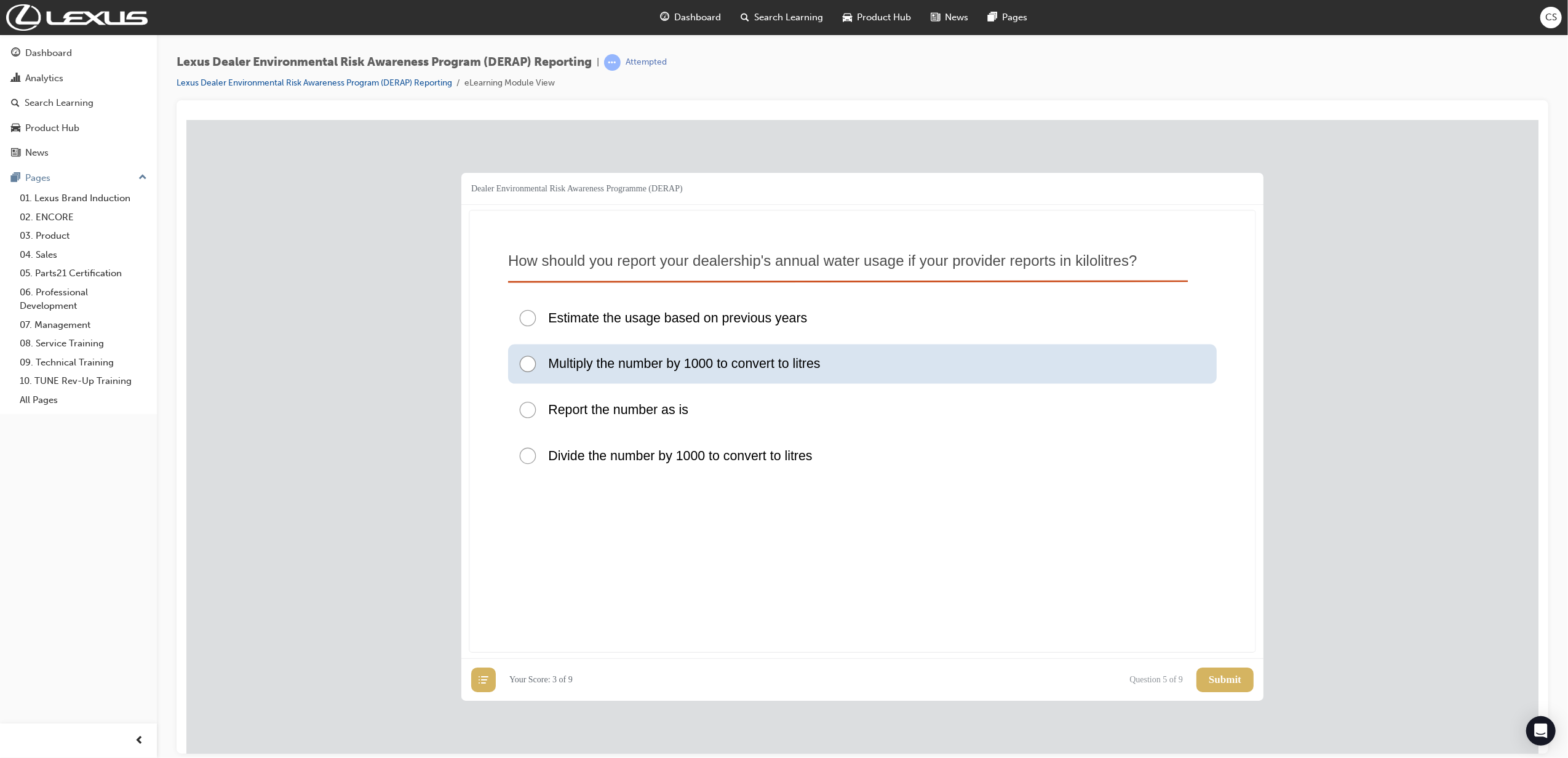
click at [760, 364] on span "Multiply the number by 1000 to convert to litres" at bounding box center [683, 363] width 272 height 14
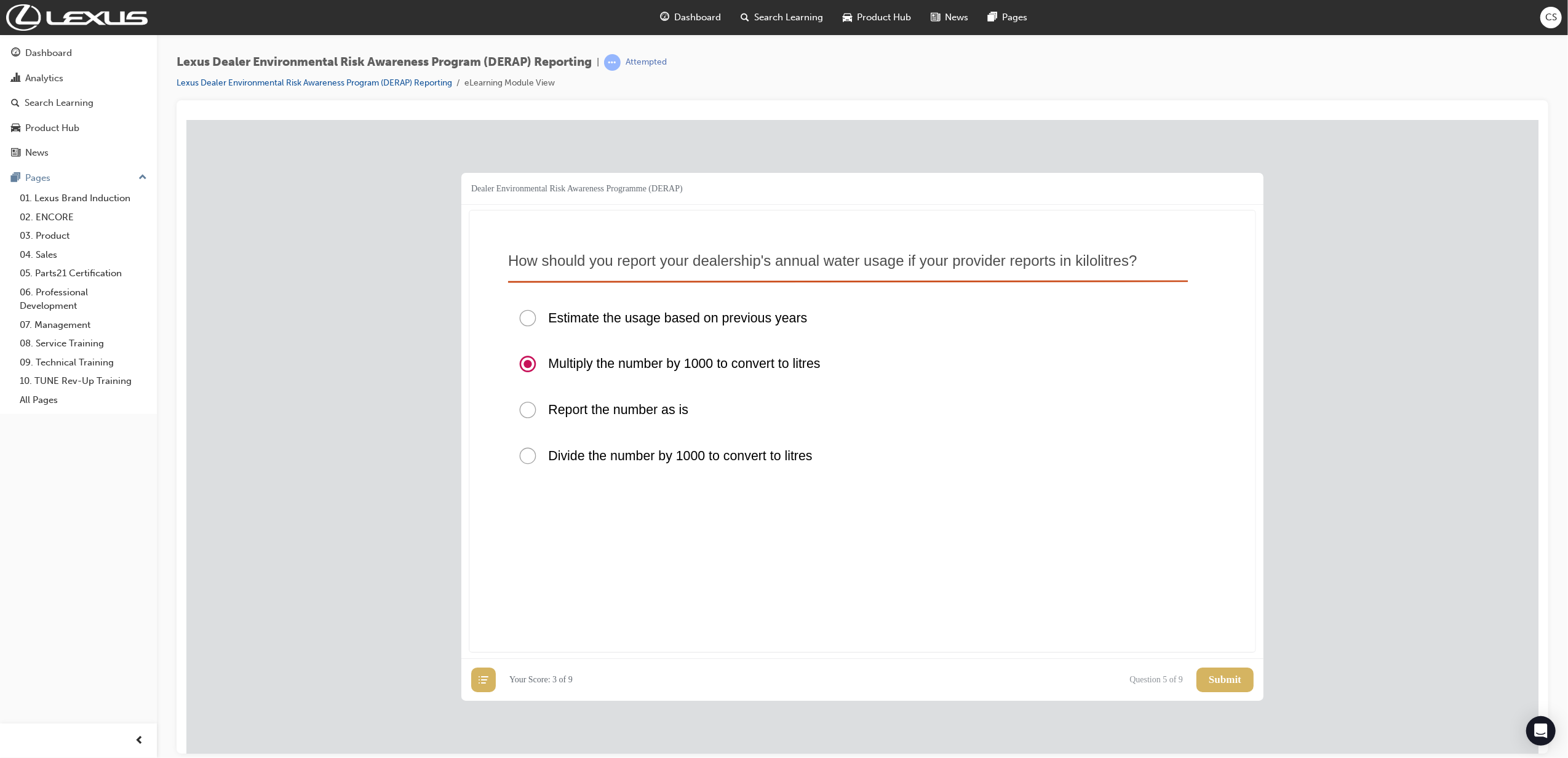
click at [1043, 528] on button "Submit" at bounding box center [1225, 680] width 57 height 25
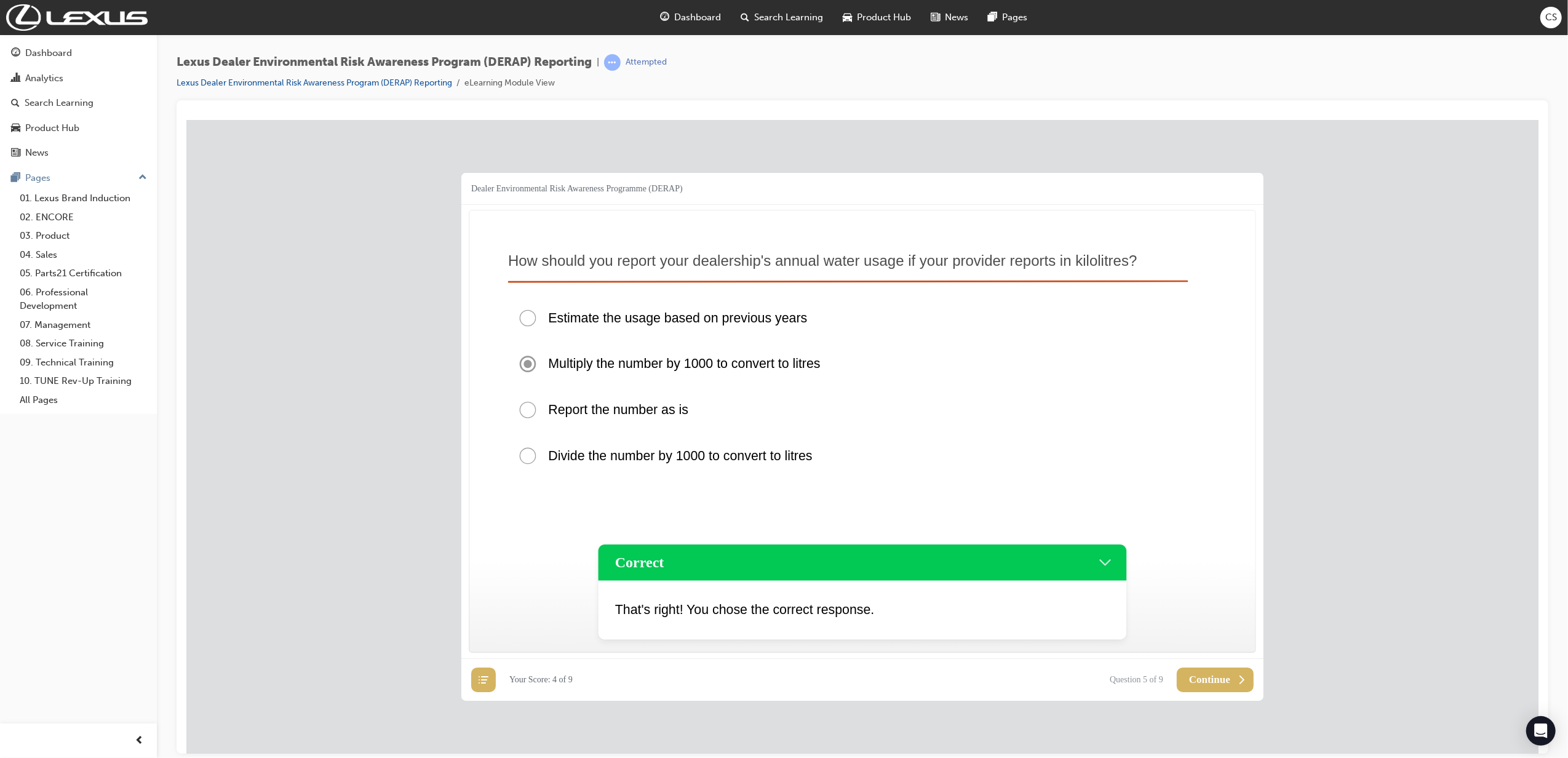
click at [1043, 528] on button "Continue" at bounding box center [1215, 680] width 77 height 25
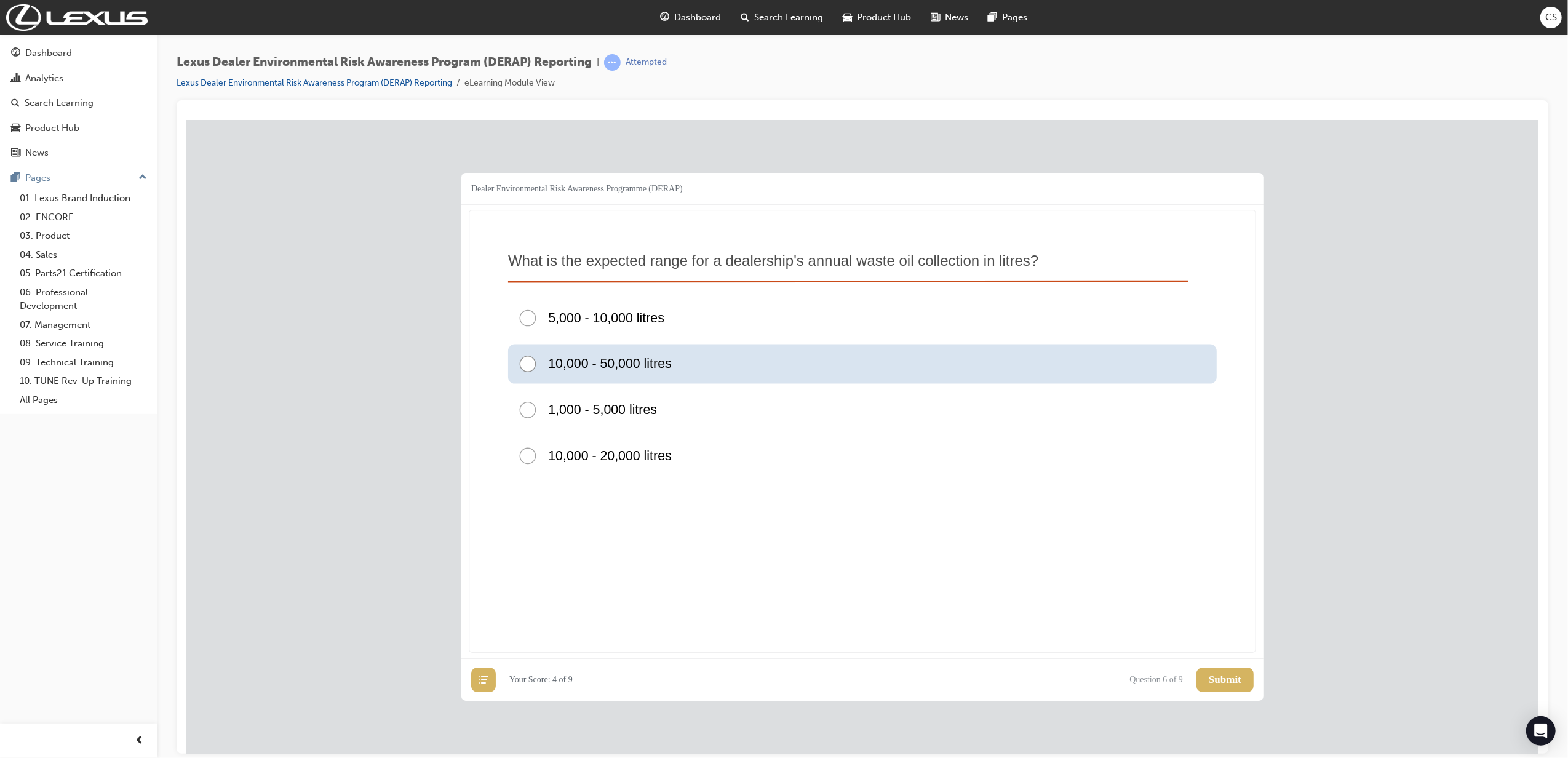
click at [649, 375] on div "10,000 - 50,000 litres" at bounding box center [862, 363] width 709 height 39
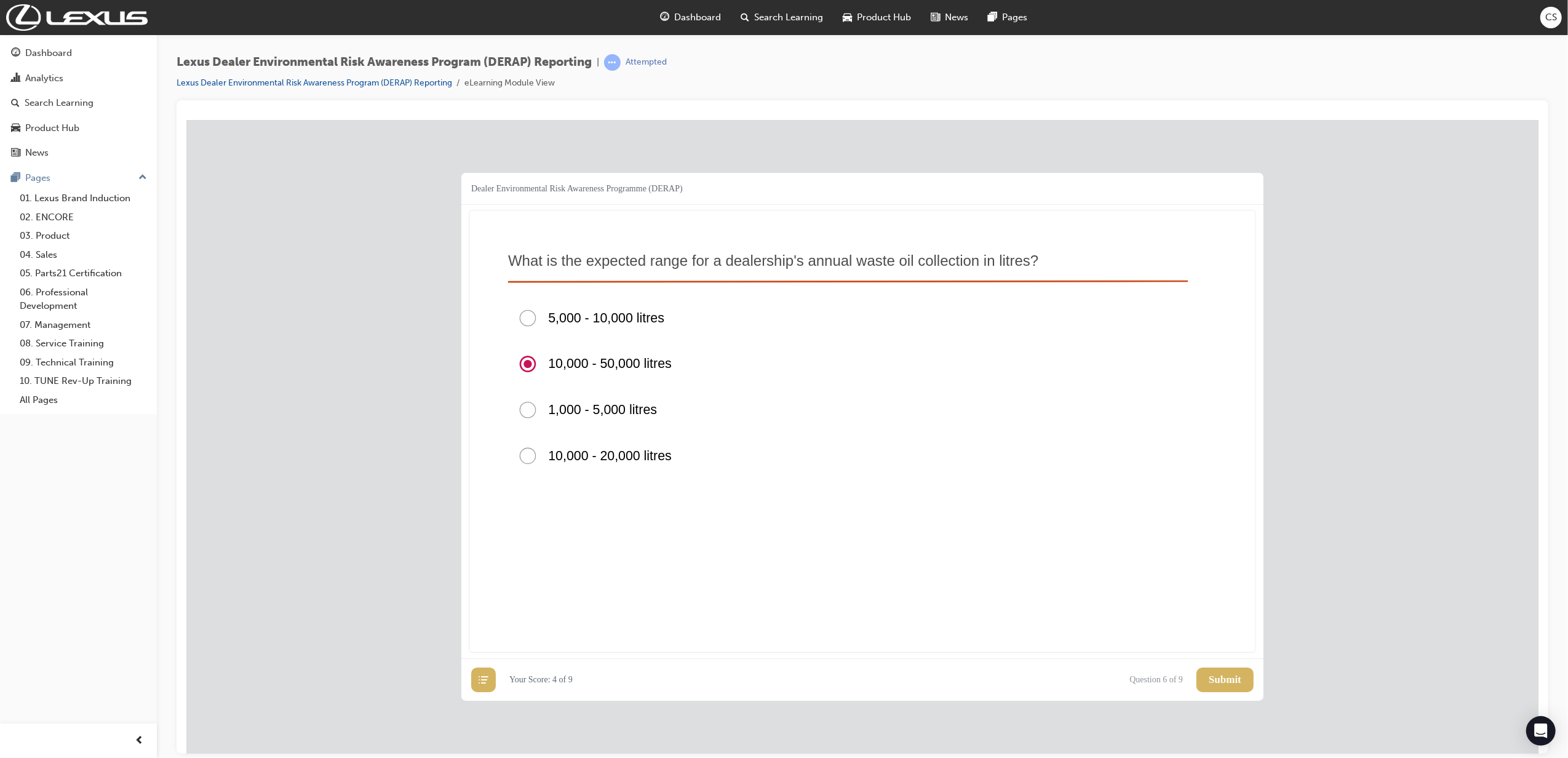
click at [1043, 528] on span "Submit" at bounding box center [1225, 680] width 32 height 12
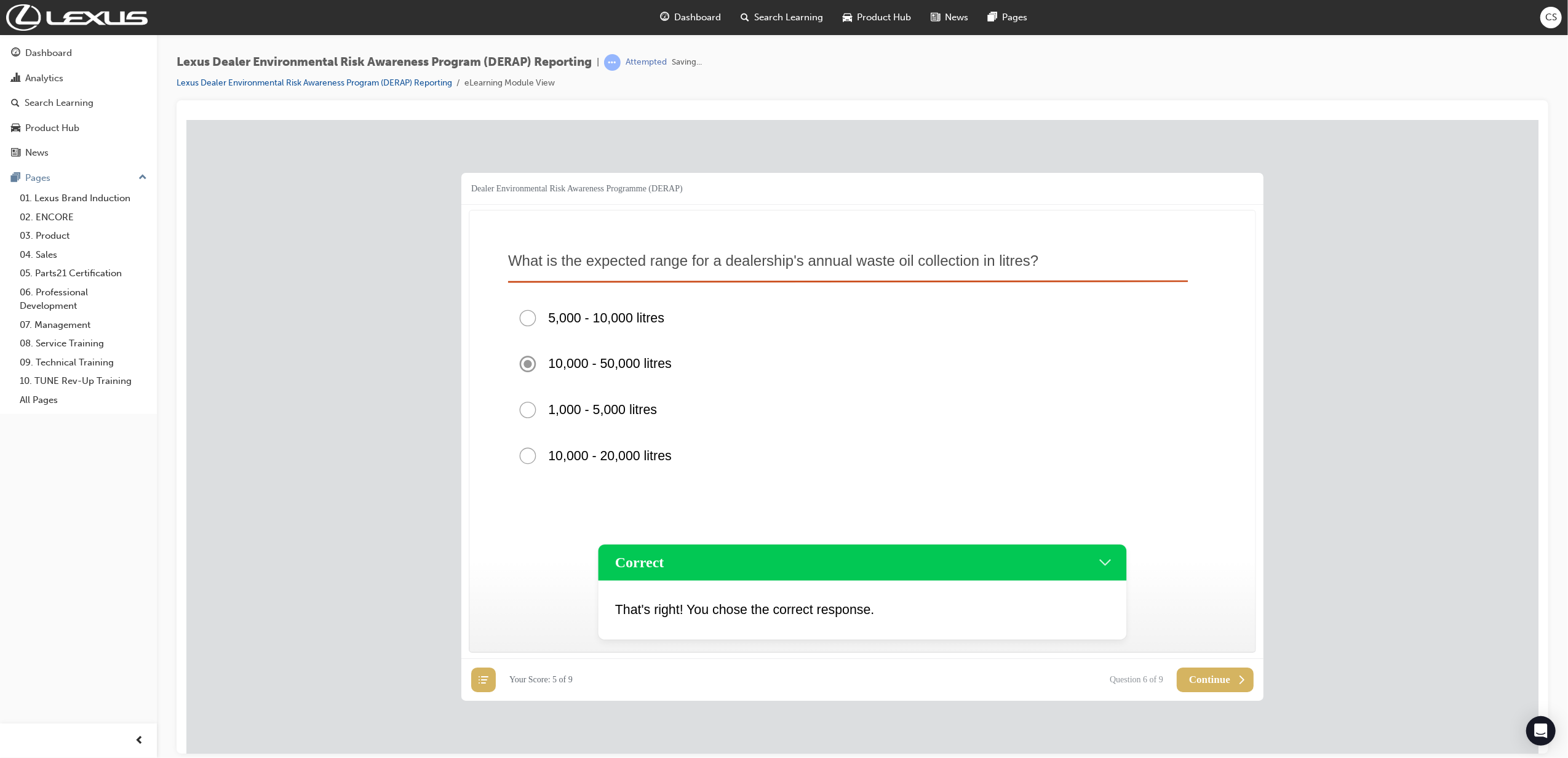
click at [1043, 528] on span "Continue" at bounding box center [1209, 680] width 42 height 12
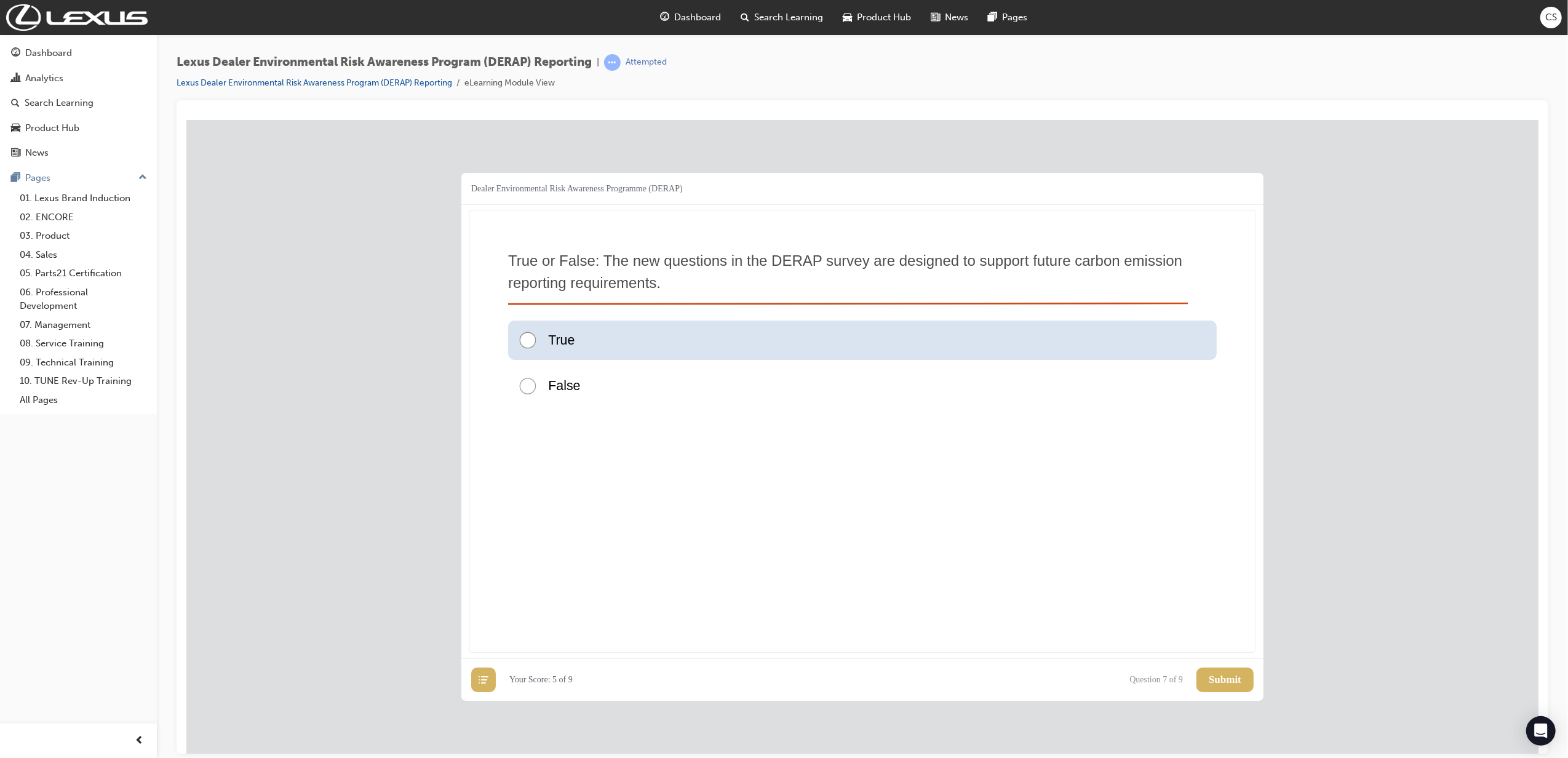
click at [792, 346] on div "True" at bounding box center [862, 339] width 709 height 39
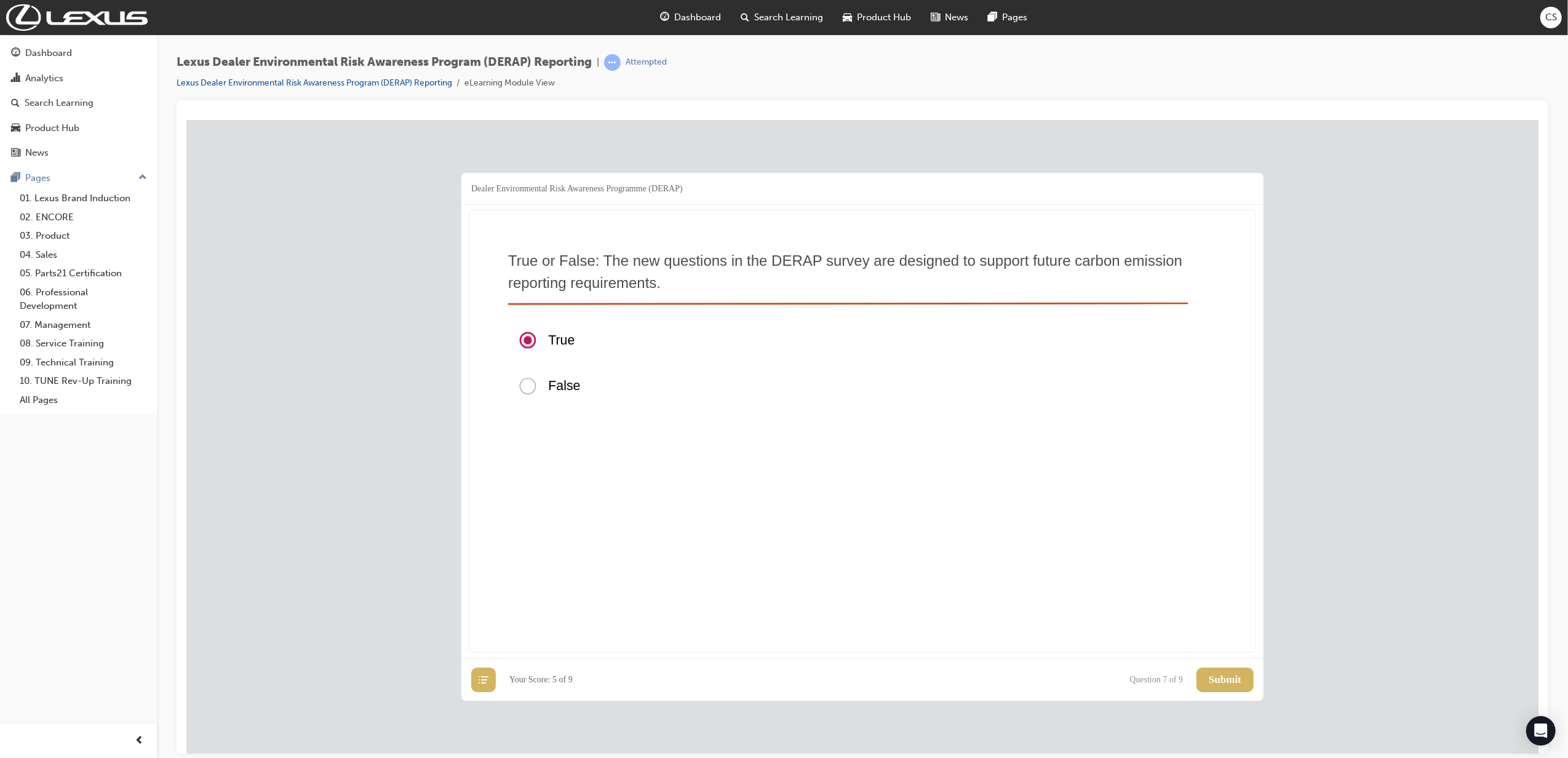
click at [1043, 528] on span "Submit" at bounding box center [1225, 680] width 32 height 12
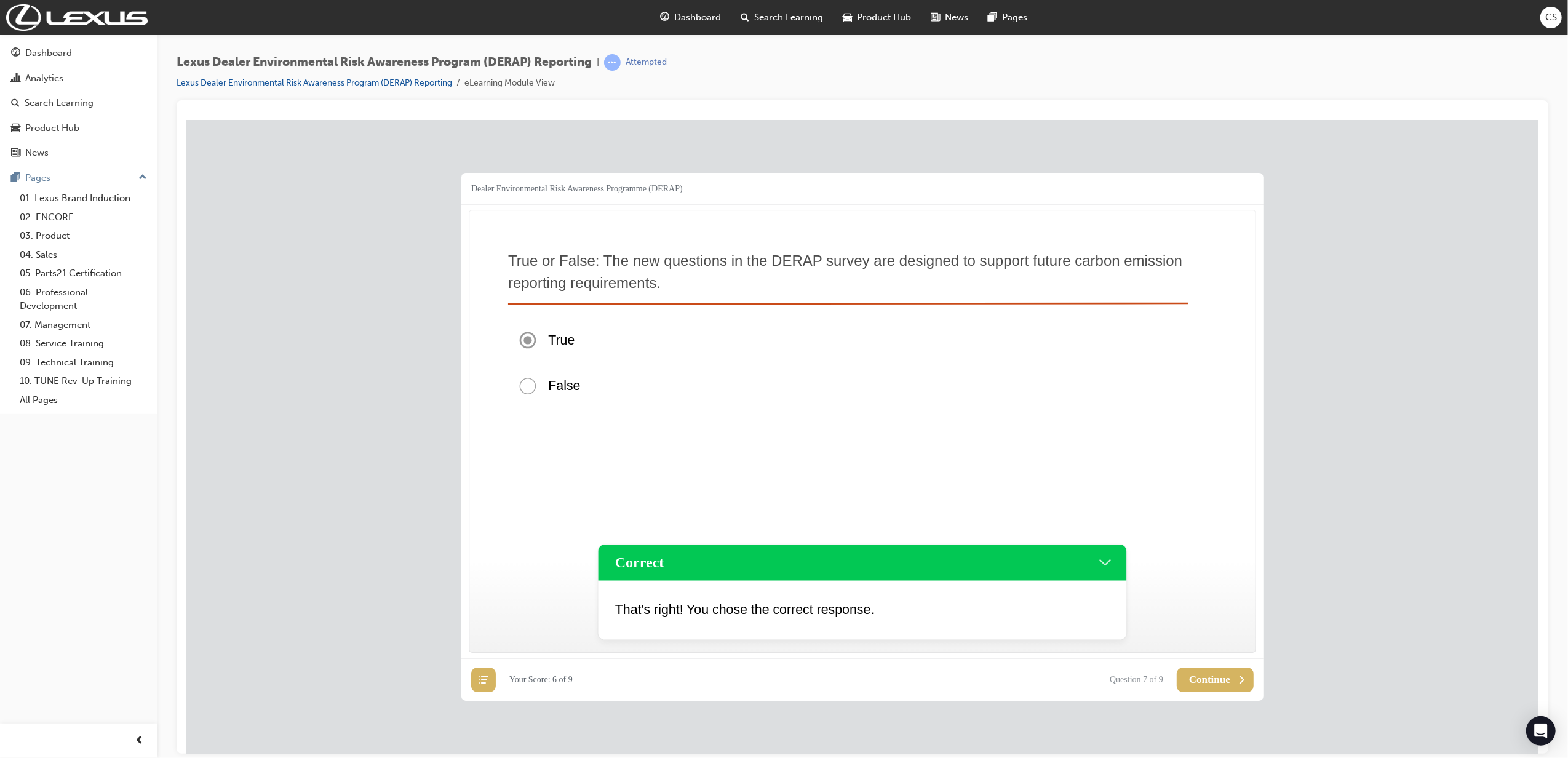
click at [1043, 528] on span "Continue" at bounding box center [1209, 680] width 42 height 12
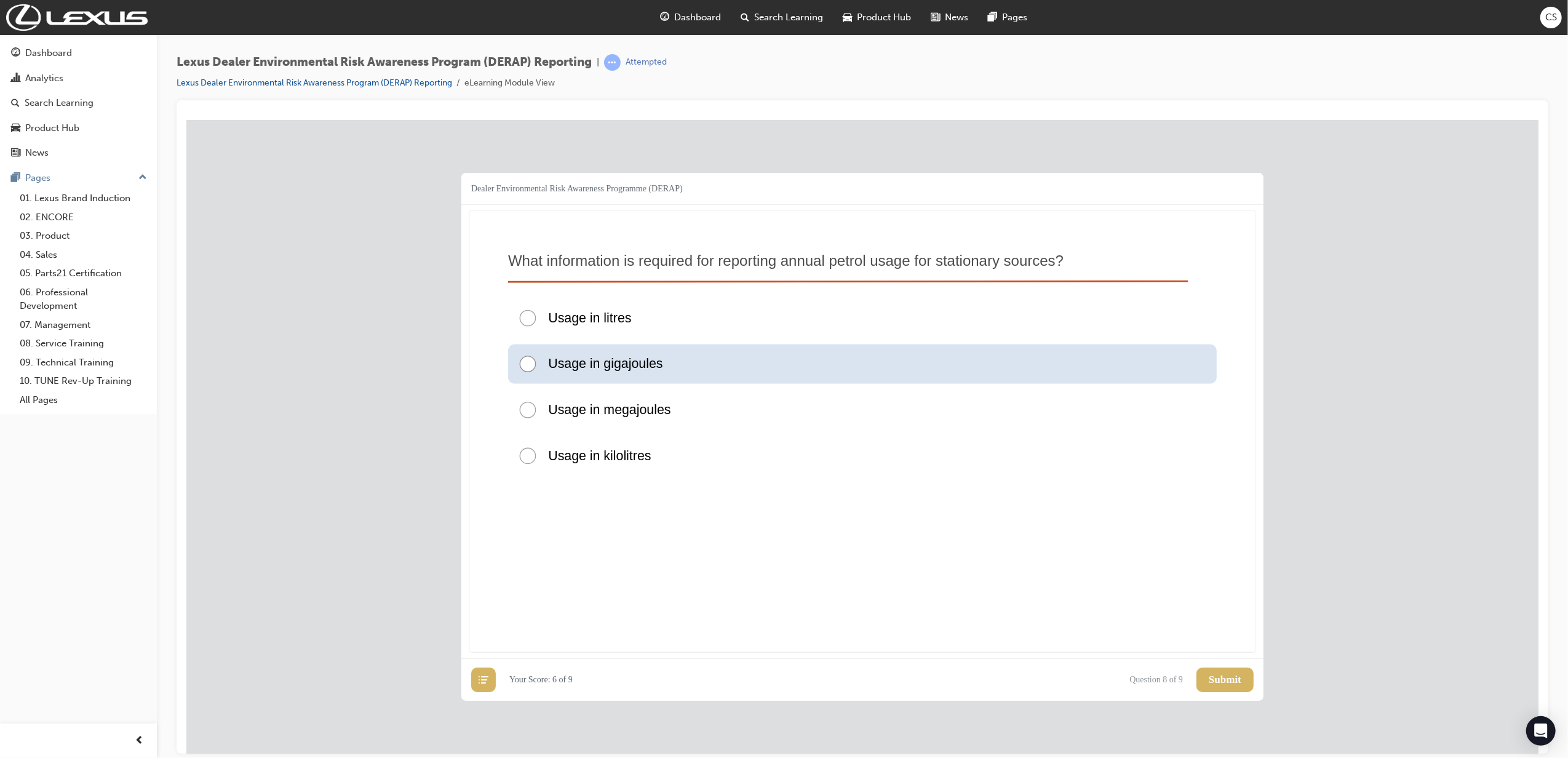
click at [722, 352] on div "Usage in gigajoules" at bounding box center [862, 363] width 709 height 39
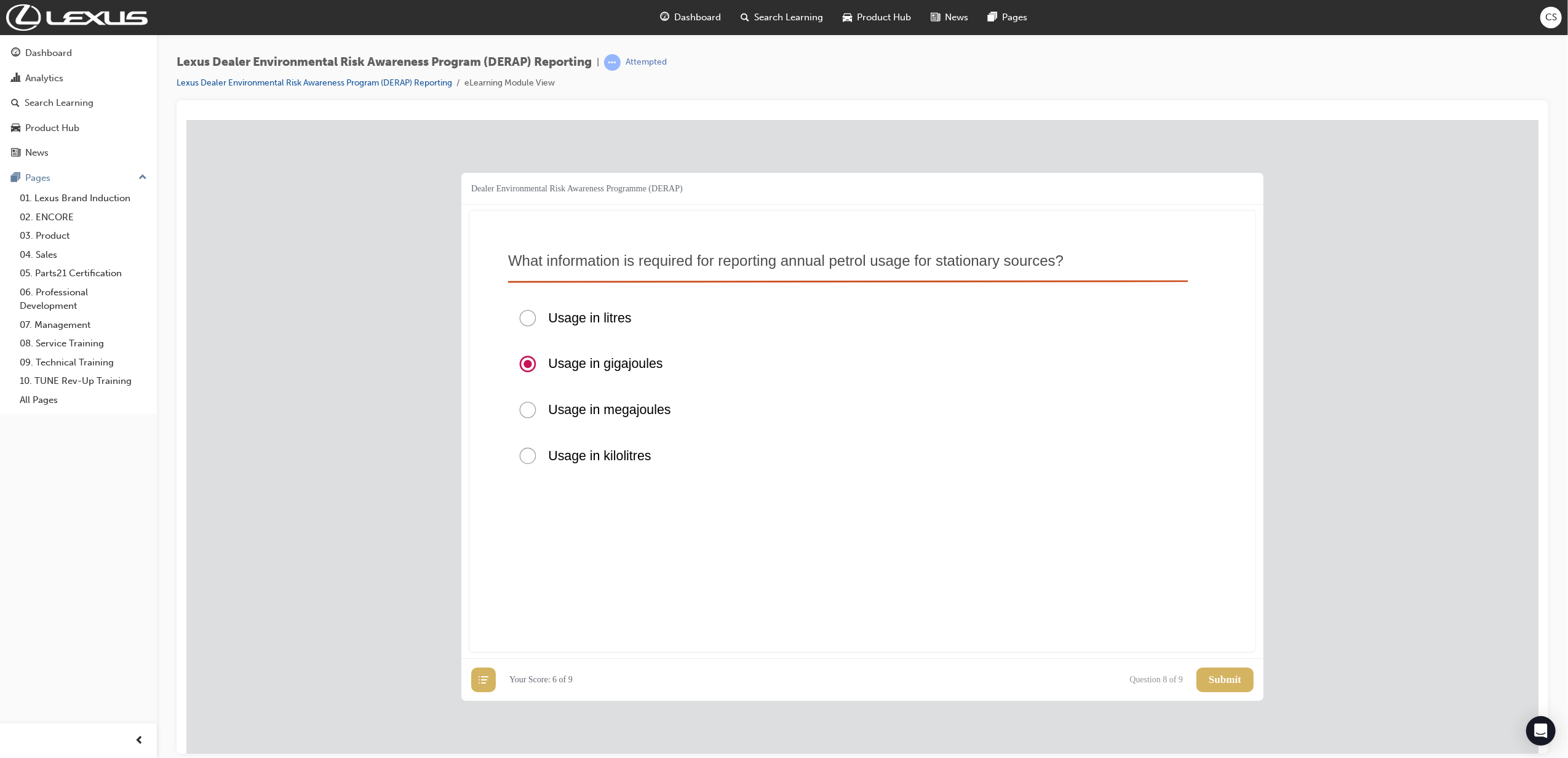
click at [1043, 528] on button "Submit" at bounding box center [1225, 680] width 57 height 25
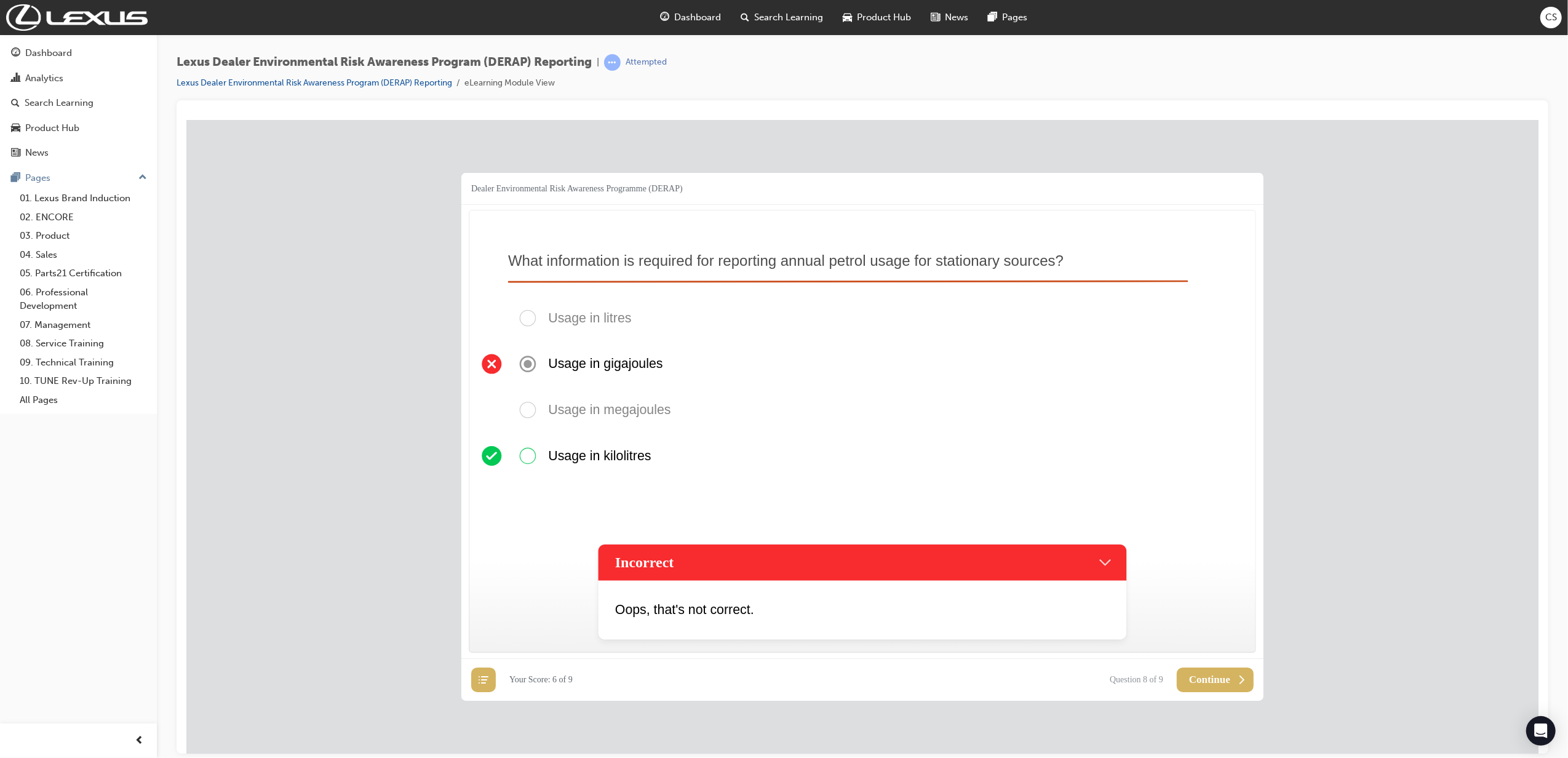
click at [1043, 528] on span "Continue" at bounding box center [1209, 680] width 42 height 12
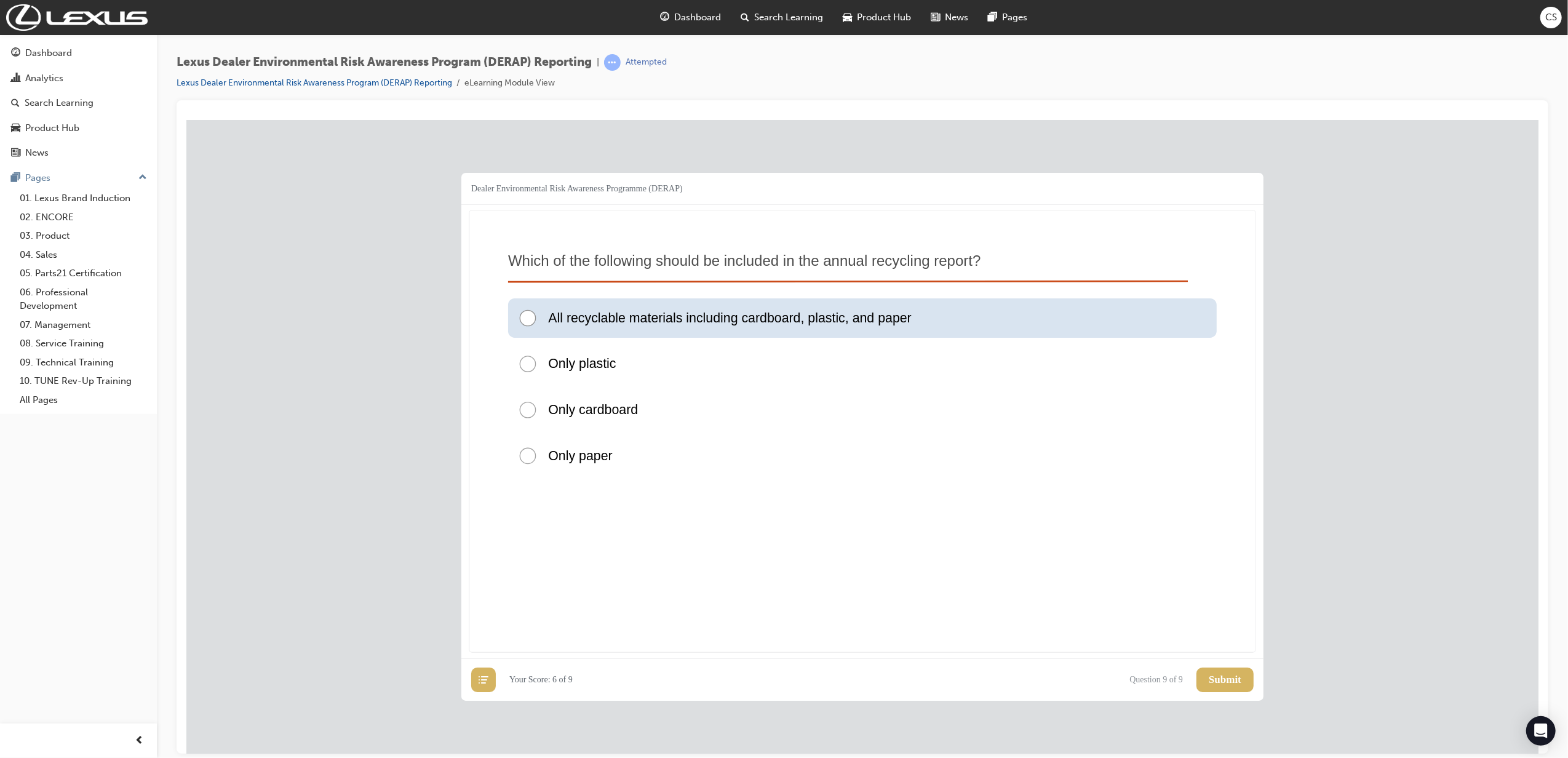
click at [859, 325] on p "All recyclable materials including cardboard, plastic, and paper" at bounding box center [729, 318] width 364 height 20
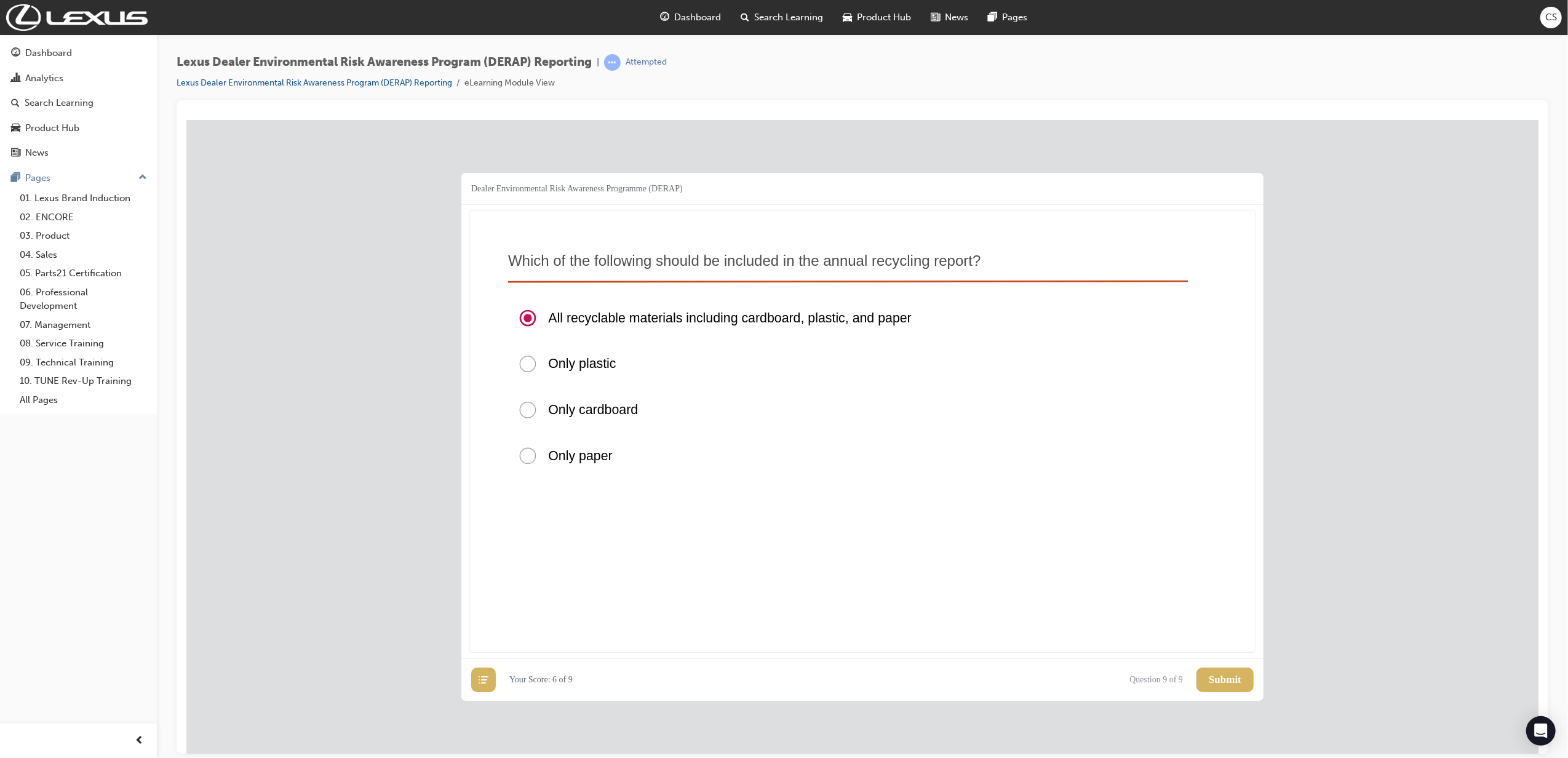
click at [1043, 528] on span "Submit" at bounding box center [1225, 680] width 32 height 12
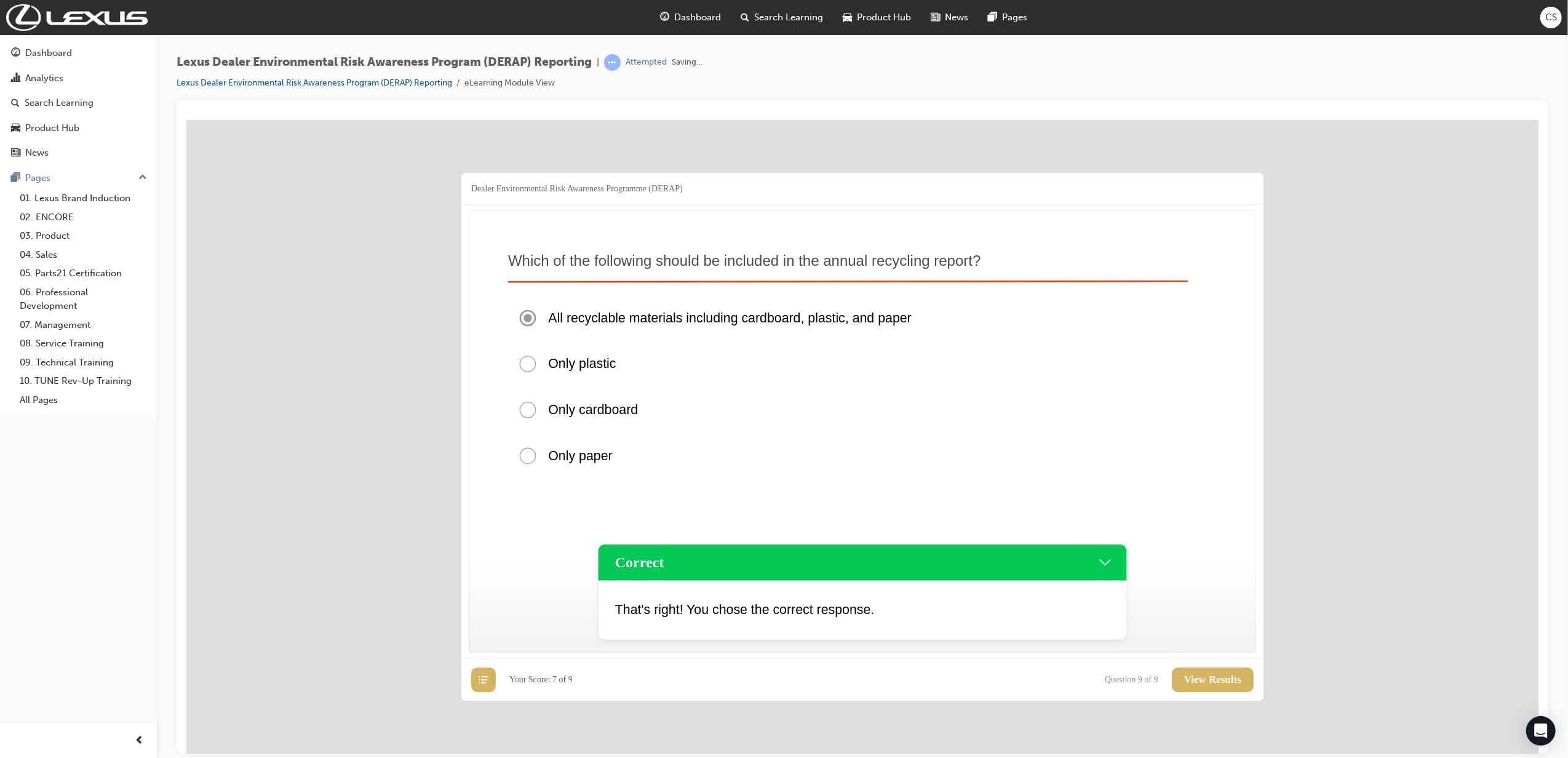
click at [1043, 528] on span "View Results" at bounding box center [1213, 680] width 57 height 12
